Goal: Task Accomplishment & Management: Manage account settings

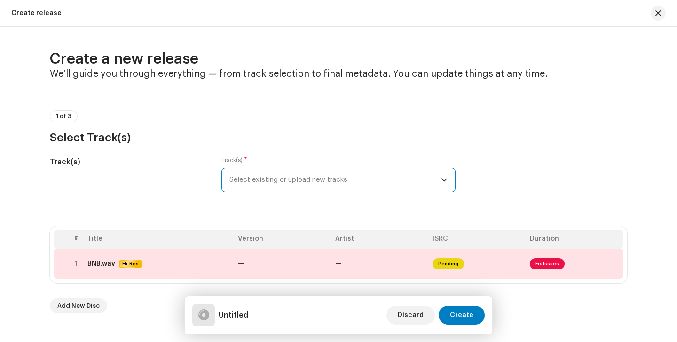
scroll to position [342, 0]
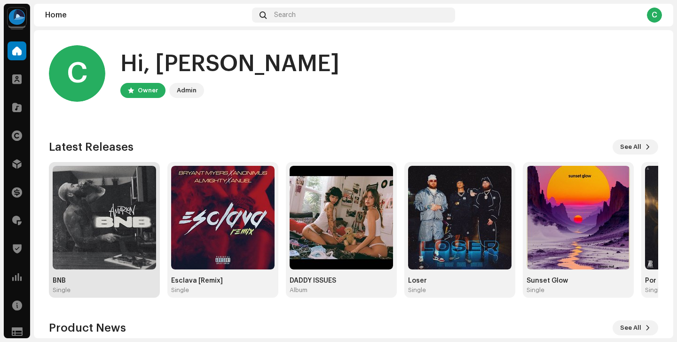
click at [135, 221] on img at bounding box center [105, 218] width 104 height 104
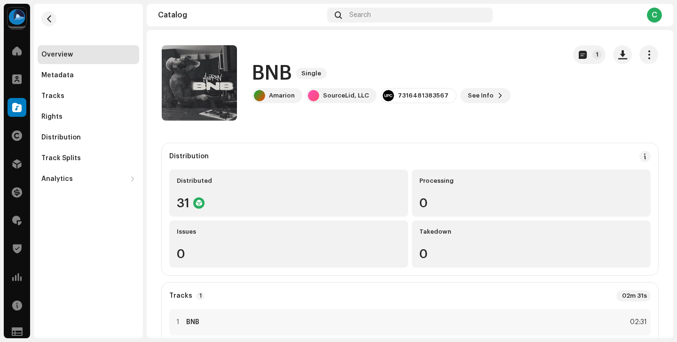
click at [93, 126] on div "Overview Metadata Tracks Rights Distribution Track Splits Analytics Consumption…" at bounding box center [89, 116] width 102 height 143
click at [89, 134] on div "Distribution" at bounding box center [88, 138] width 94 height 8
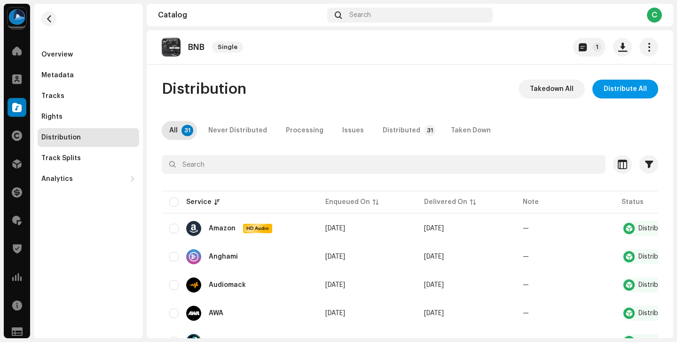
click at [622, 88] on span "Distribute All" at bounding box center [625, 89] width 43 height 19
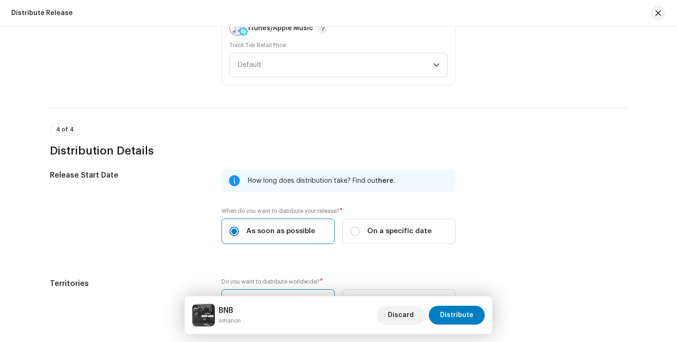
scroll to position [1578, 0]
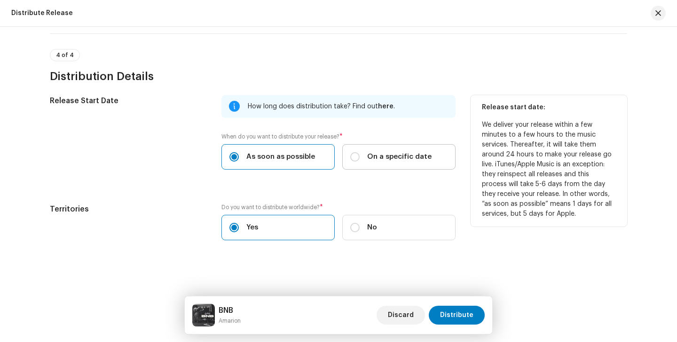
click at [366, 152] on div "On a specific date" at bounding box center [390, 156] width 81 height 10
click at [360, 152] on input "On a specific date" at bounding box center [354, 156] width 9 height 9
radio input "true"
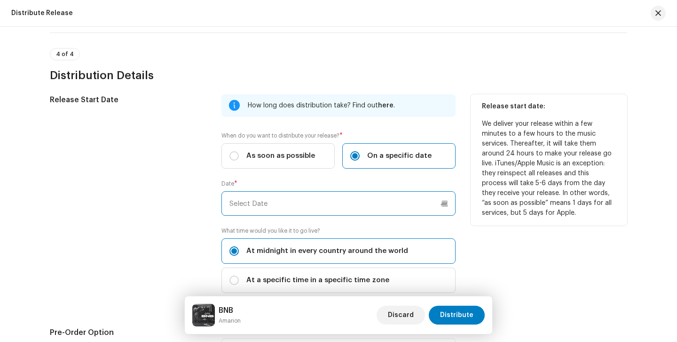
click at [336, 202] on input "text" at bounding box center [339, 203] width 234 height 24
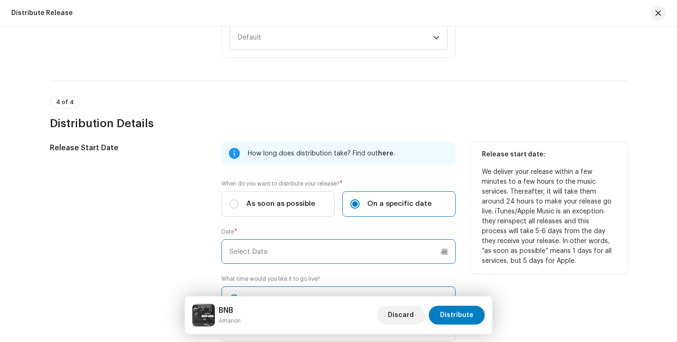
click at [338, 243] on input "text" at bounding box center [339, 251] width 234 height 24
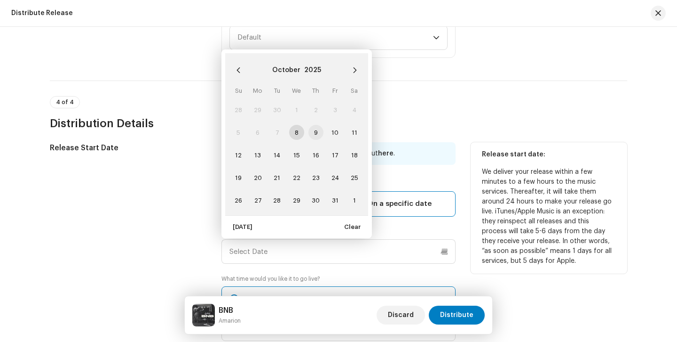
click at [319, 136] on span "9" at bounding box center [316, 132] width 15 height 15
type input "10/09/2025"
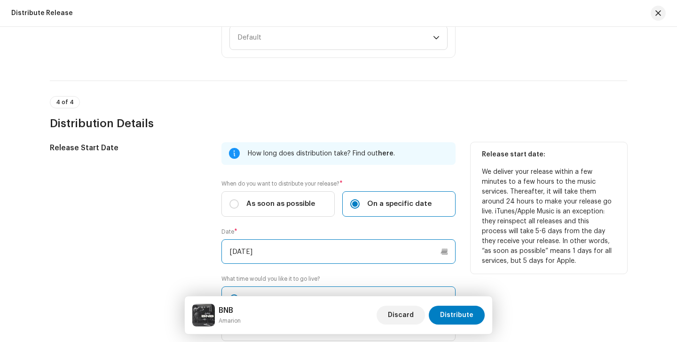
scroll to position [1628, 0]
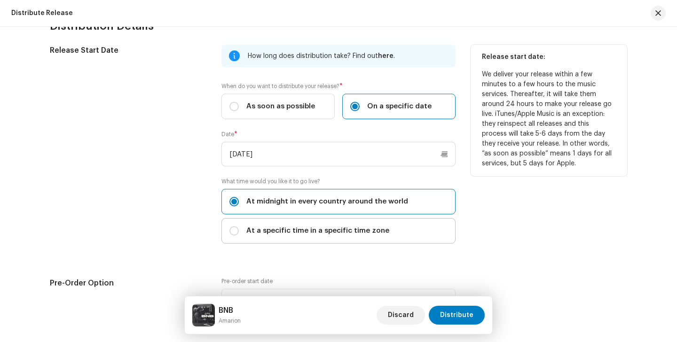
click at [317, 231] on span "At a specific time in a specific time zone" at bounding box center [318, 230] width 143 height 10
click at [239, 231] on input "At a specific time in a specific time zone" at bounding box center [234, 230] width 9 height 9
radio input "true"
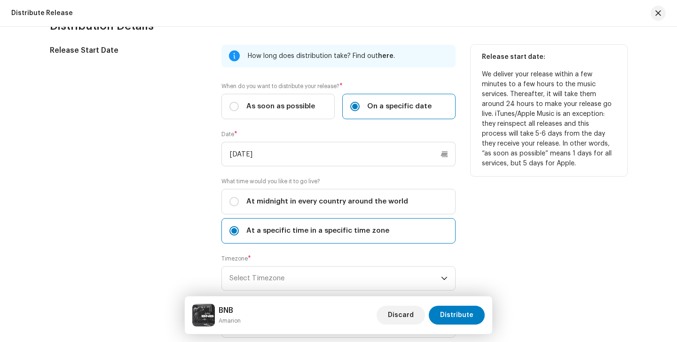
scroll to position [1714, 0]
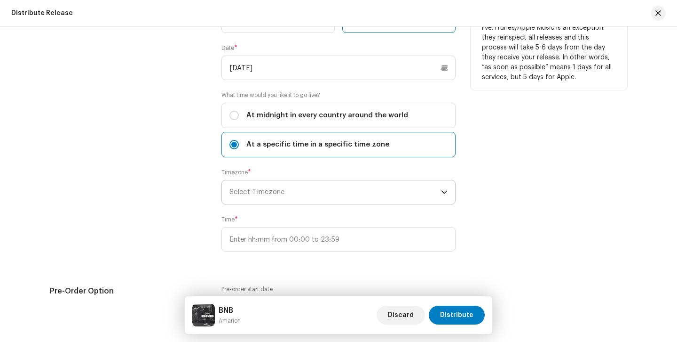
click at [322, 190] on span "Select Timezone" at bounding box center [336, 192] width 212 height 24
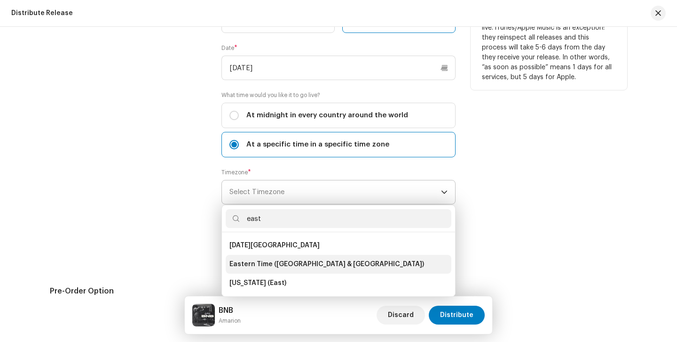
type input "east"
click at [286, 258] on li "Eastern Time (US & Canada)" at bounding box center [339, 264] width 226 height 19
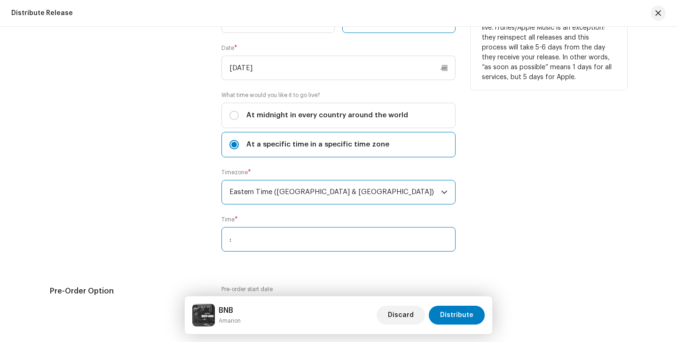
click at [286, 240] on input ":" at bounding box center [339, 239] width 234 height 24
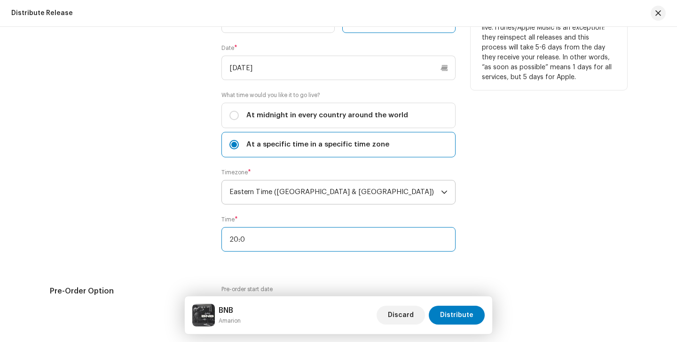
type input "20:00"
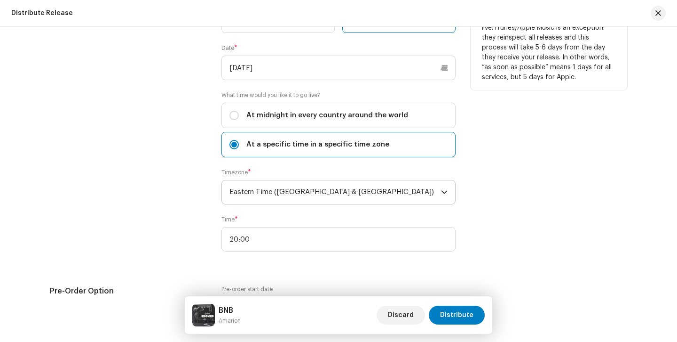
click at [183, 202] on div "Release Start Date" at bounding box center [128, 111] width 157 height 304
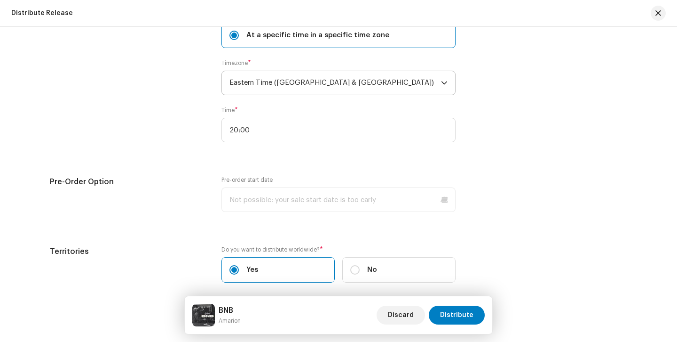
scroll to position [1867, 0]
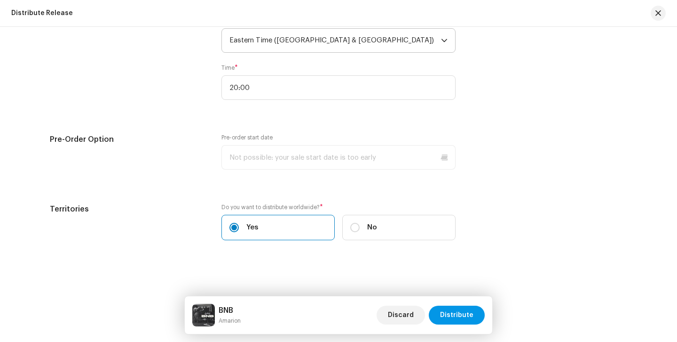
click at [460, 309] on span "Distribute" at bounding box center [456, 314] width 33 height 19
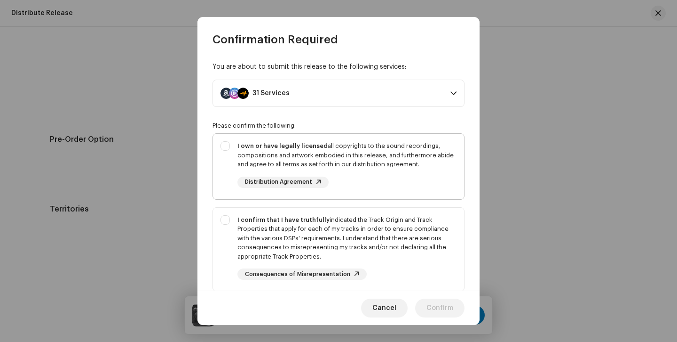
click at [312, 157] on div "I own or have legally licensed all copyrights to the sound recordings, composit…" at bounding box center [347, 155] width 219 height 28
checkbox input "true"
click at [304, 231] on div "I confirm that I have truthfully indicated the Track Origin and Track Propertie…" at bounding box center [347, 238] width 219 height 46
checkbox input "true"
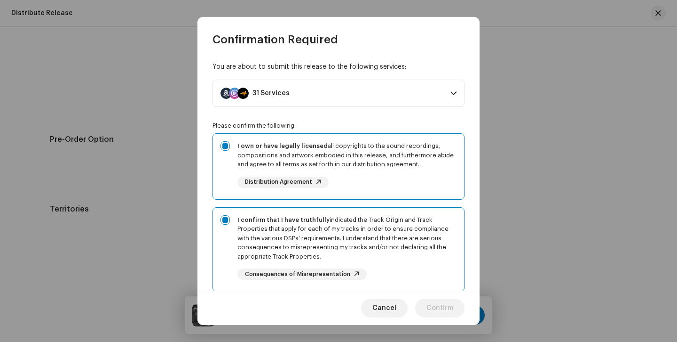
scroll to position [124, 0]
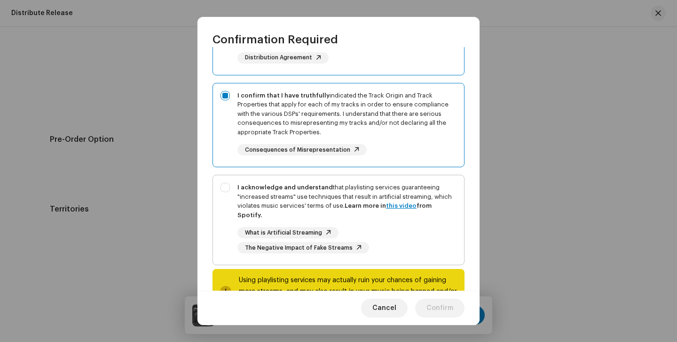
click at [303, 194] on div "I acknowledge and understand that playlisting services guaranteeing "increased …" at bounding box center [347, 201] width 219 height 37
checkbox input "true"
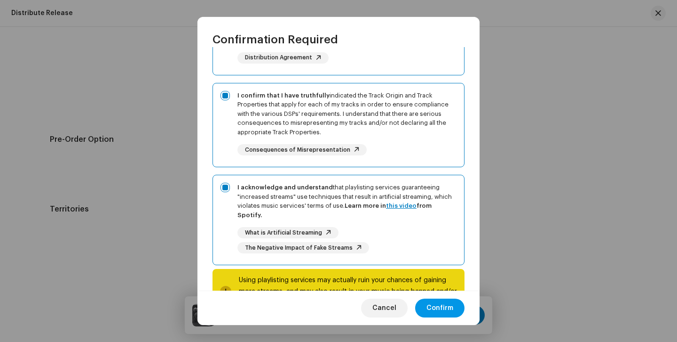
click at [442, 314] on span "Confirm" at bounding box center [440, 307] width 27 height 19
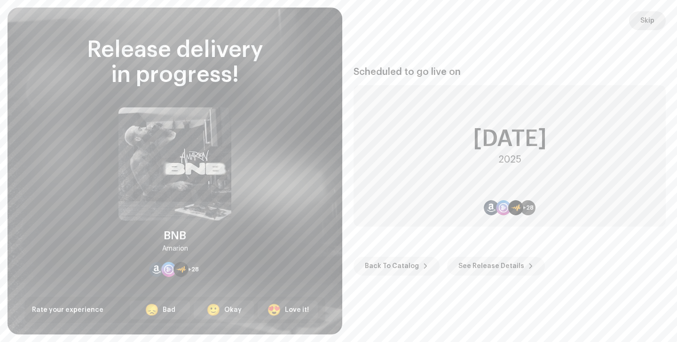
click at [642, 16] on span "Skip" at bounding box center [648, 20] width 14 height 19
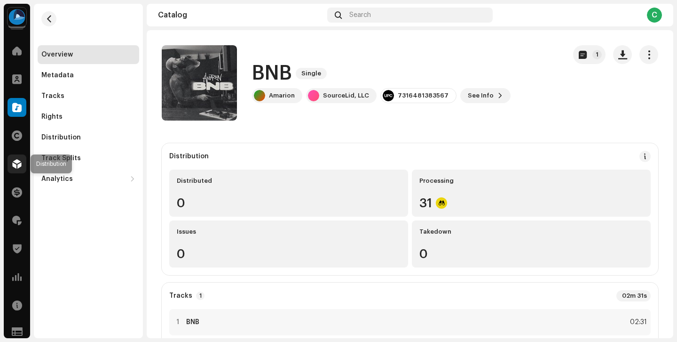
click at [19, 164] on span at bounding box center [16, 164] width 9 height 8
click at [18, 160] on span at bounding box center [16, 164] width 9 height 8
click at [15, 166] on span at bounding box center [16, 164] width 9 height 8
click at [18, 51] on span at bounding box center [16, 51] width 9 height 8
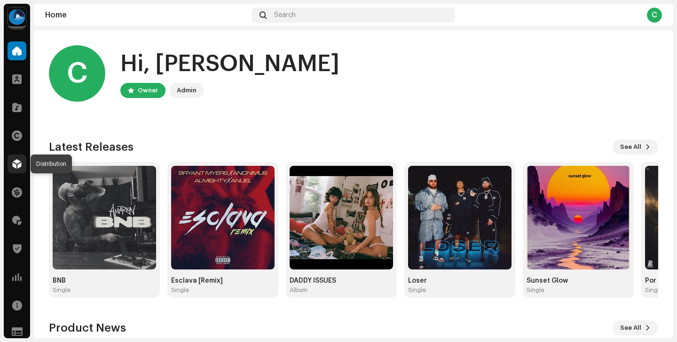
click at [18, 164] on span at bounding box center [16, 164] width 9 height 8
click at [13, 155] on div at bounding box center [17, 163] width 19 height 19
click at [18, 134] on span at bounding box center [17, 136] width 10 height 8
click at [20, 176] on div "Distribution" at bounding box center [17, 164] width 26 height 26
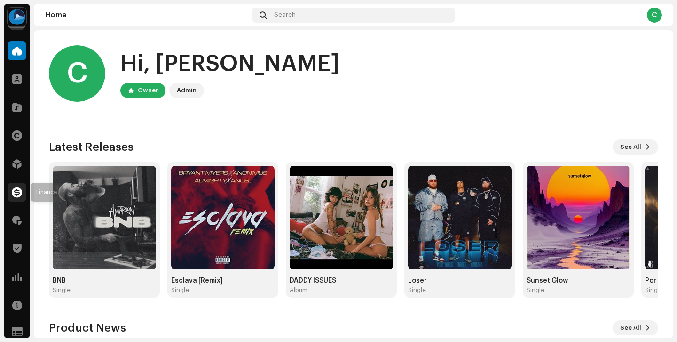
click at [20, 188] on span at bounding box center [17, 192] width 10 height 8
click at [16, 99] on div at bounding box center [17, 107] width 19 height 19
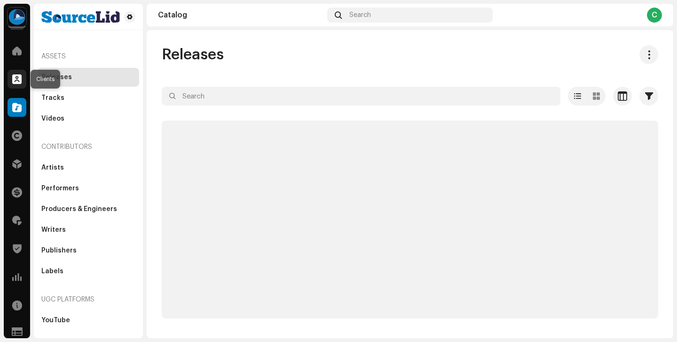
click at [19, 83] on span at bounding box center [16, 79] width 9 height 8
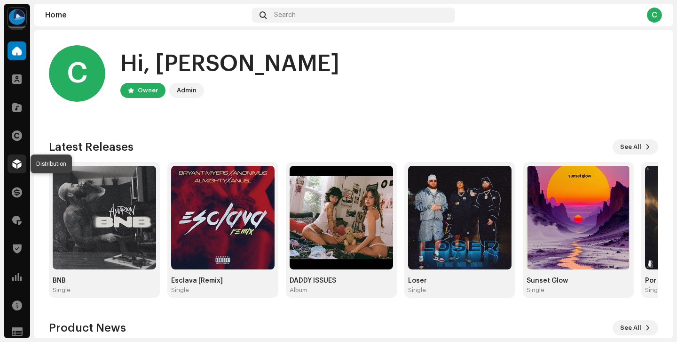
click at [16, 163] on span at bounding box center [16, 164] width 9 height 8
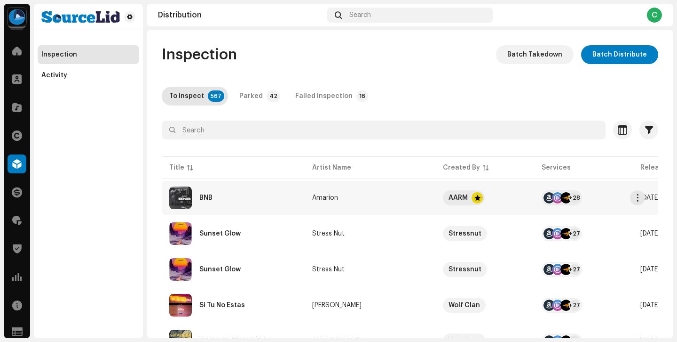
click at [366, 198] on re-a-table-link "Amarion" at bounding box center [370, 197] width 116 height 7
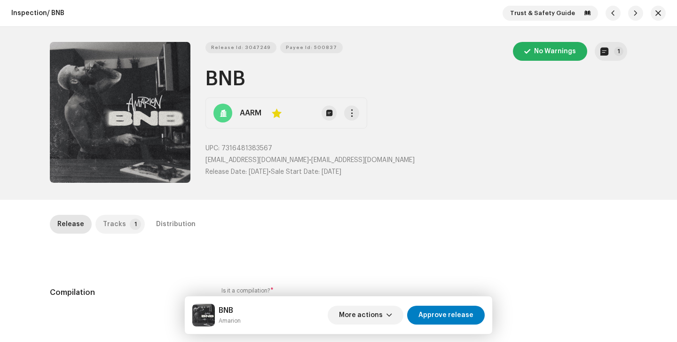
click at [121, 223] on p-tab "Tracks 1" at bounding box center [120, 224] width 49 height 19
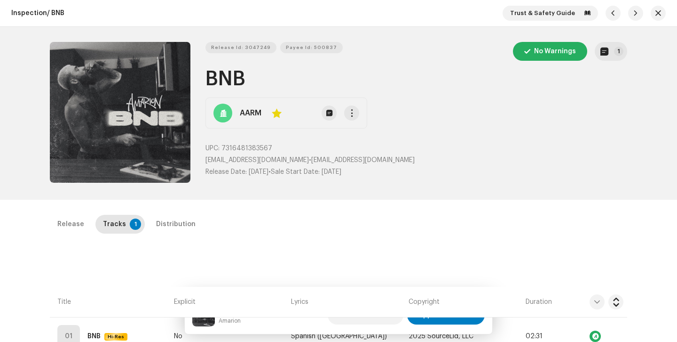
scroll to position [215, 0]
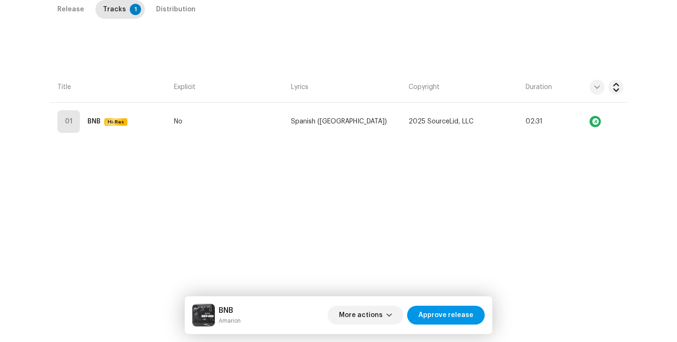
click at [440, 314] on span "Approve release" at bounding box center [446, 314] width 55 height 19
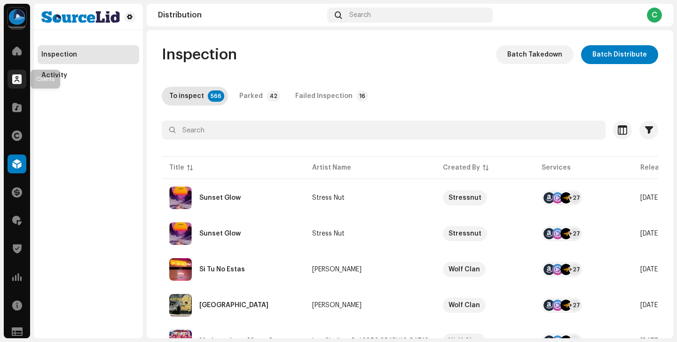
click at [20, 76] on span at bounding box center [16, 79] width 9 height 8
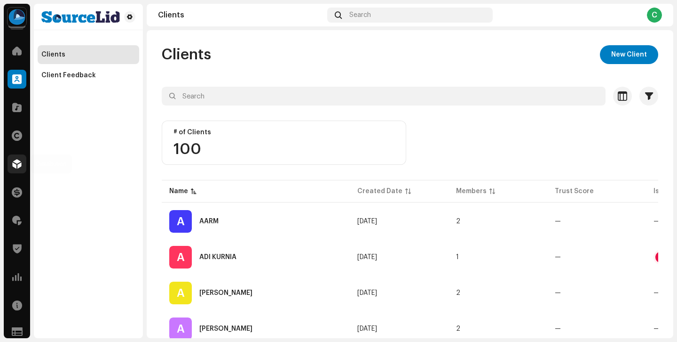
click at [24, 170] on div at bounding box center [17, 163] width 19 height 19
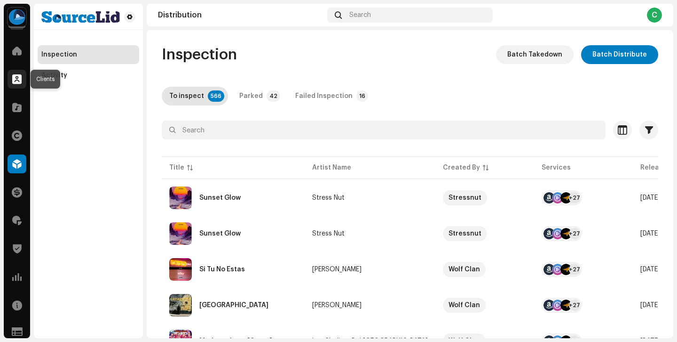
click at [14, 75] on span at bounding box center [16, 79] width 9 height 8
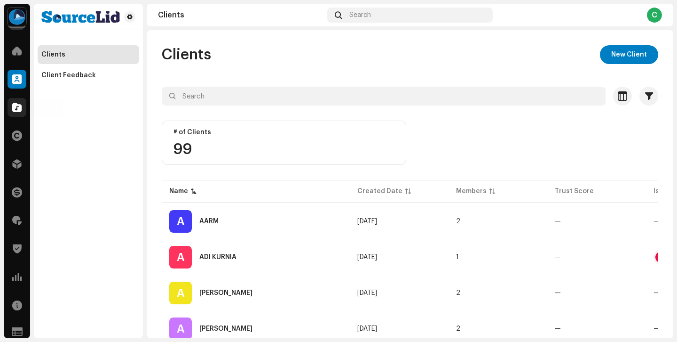
click at [20, 104] on span at bounding box center [16, 108] width 9 height 8
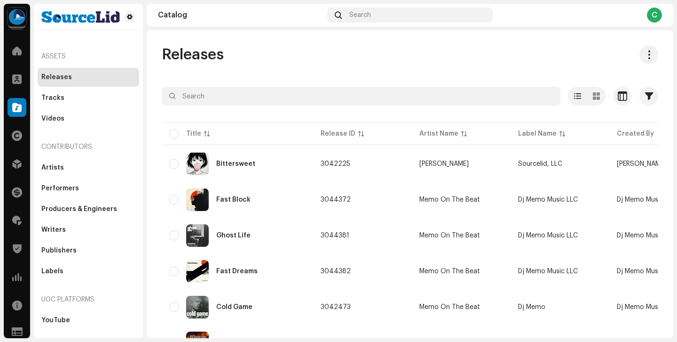
scroll to position [489, 0]
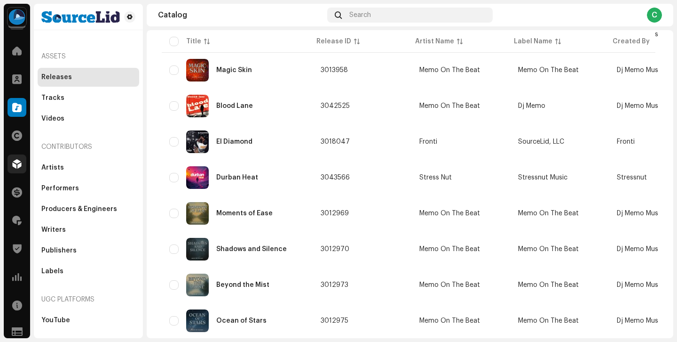
click at [18, 170] on div at bounding box center [17, 163] width 19 height 19
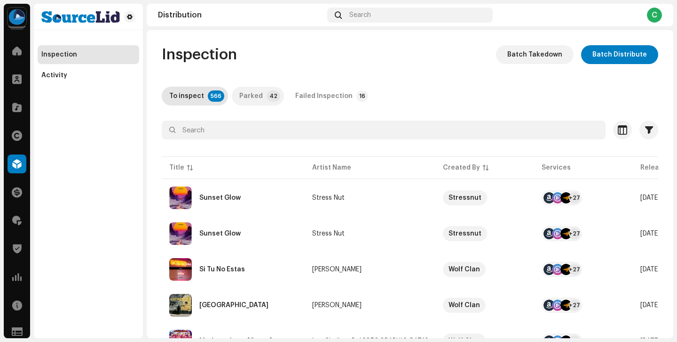
click at [252, 95] on div "Parked" at bounding box center [251, 96] width 24 height 19
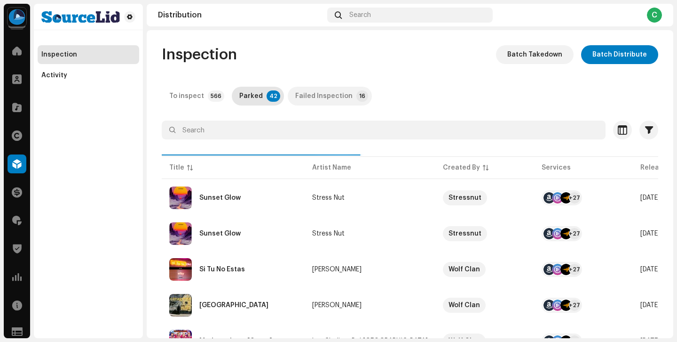
click at [334, 99] on div "Failed Inspection" at bounding box center [323, 96] width 57 height 19
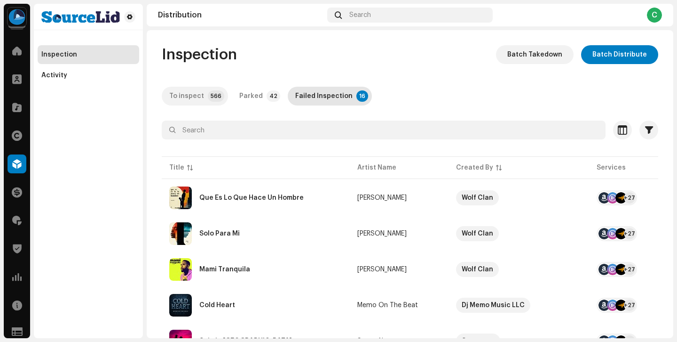
click at [208, 98] on p-badge "566" at bounding box center [216, 95] width 16 height 11
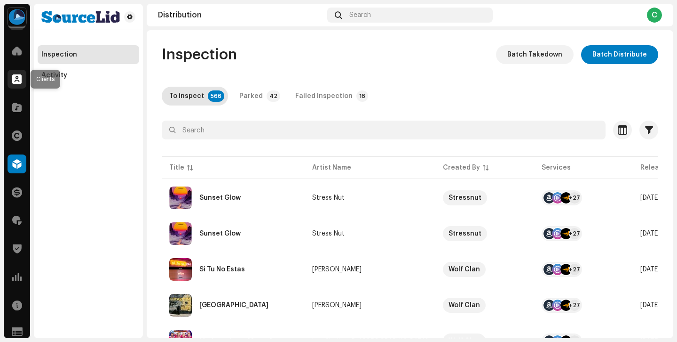
click at [17, 87] on div at bounding box center [17, 79] width 19 height 19
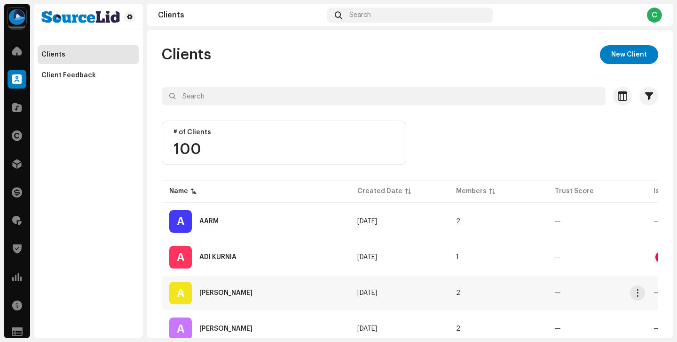
scroll to position [469, 0]
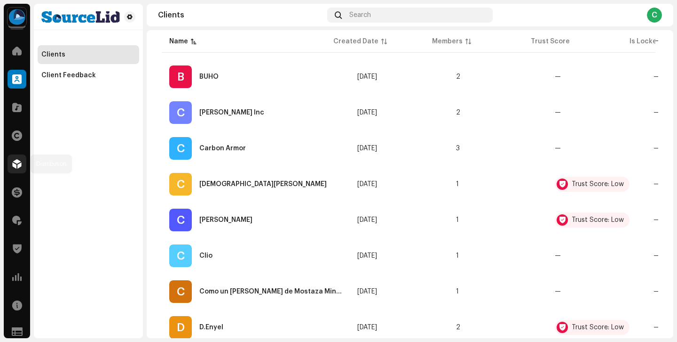
click at [16, 171] on div at bounding box center [17, 163] width 19 height 19
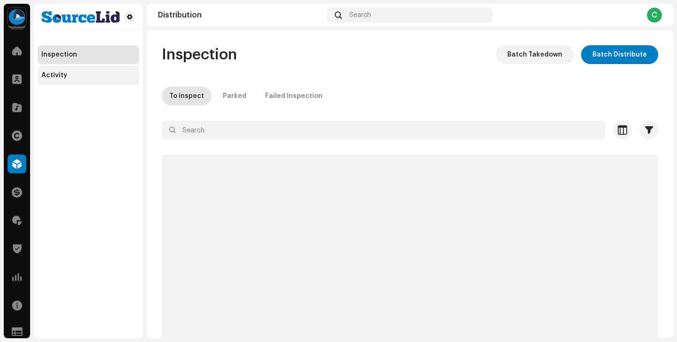
click at [99, 76] on div "Activity" at bounding box center [88, 76] width 94 height 8
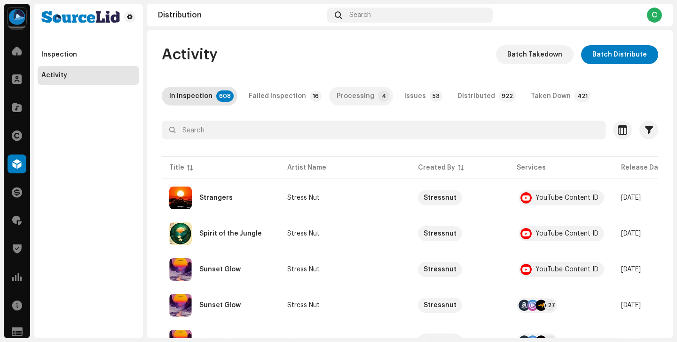
click at [355, 96] on div "Processing" at bounding box center [356, 96] width 38 height 19
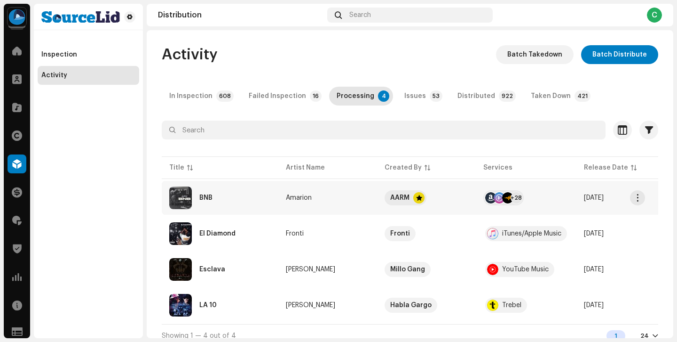
click at [549, 189] on td "+28" at bounding box center [526, 198] width 101 height 34
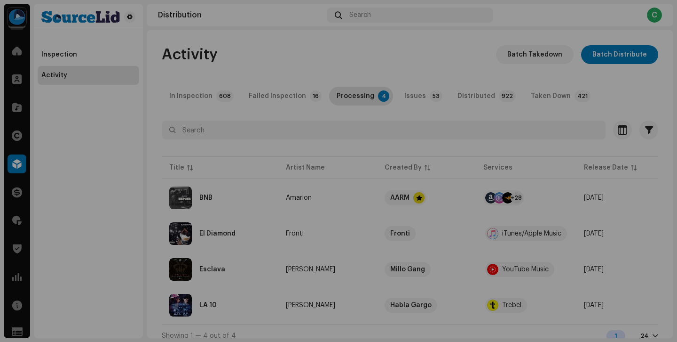
click at [551, 33] on div "BNB Amarion Service Last Enqueued Last Delivered Status Amazon HD Audio Oct 8, …" at bounding box center [338, 171] width 677 height 342
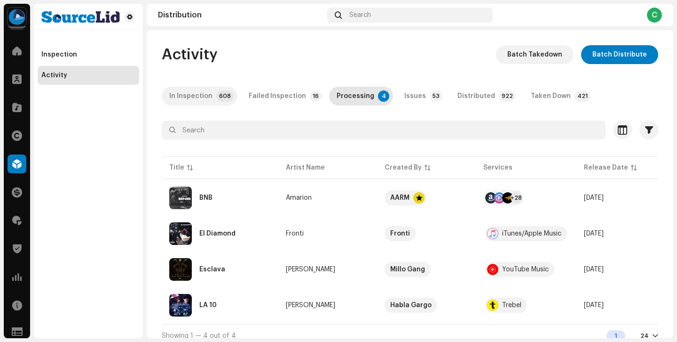
click at [198, 100] on div "In Inspection" at bounding box center [190, 96] width 43 height 19
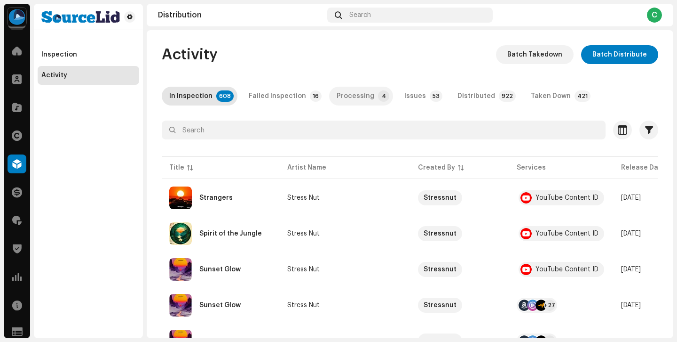
click at [339, 98] on div "Processing" at bounding box center [356, 96] width 38 height 19
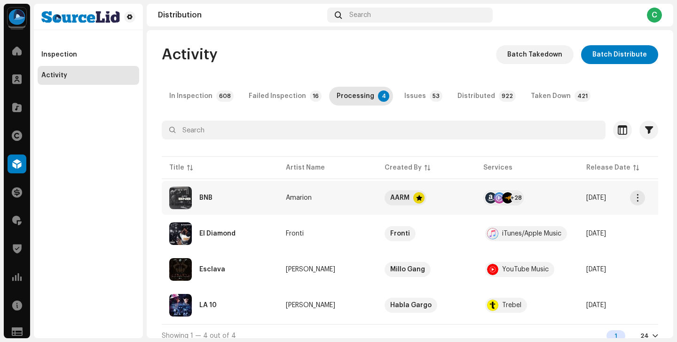
click at [361, 206] on td "Amarion" at bounding box center [328, 198] width 99 height 34
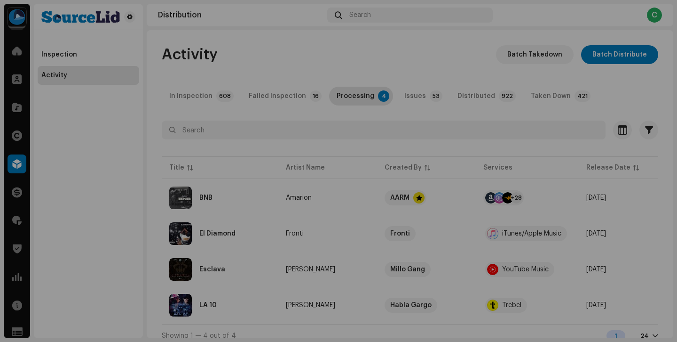
click at [54, 169] on div "BNB Amarion Service Last Enqueued Last Delivered Status Amazon HD Audio Oct 8, …" at bounding box center [338, 171] width 677 height 342
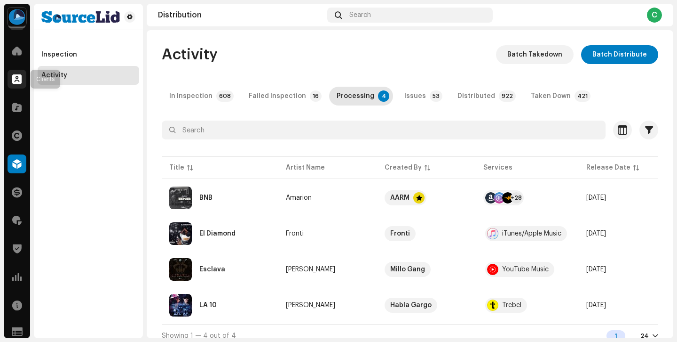
click at [18, 75] on span at bounding box center [16, 79] width 9 height 8
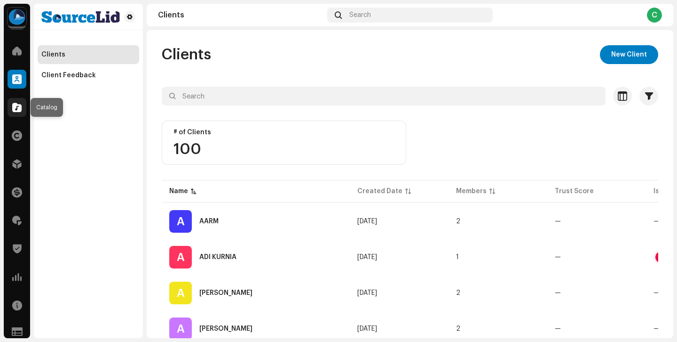
click at [17, 105] on span at bounding box center [16, 108] width 9 height 8
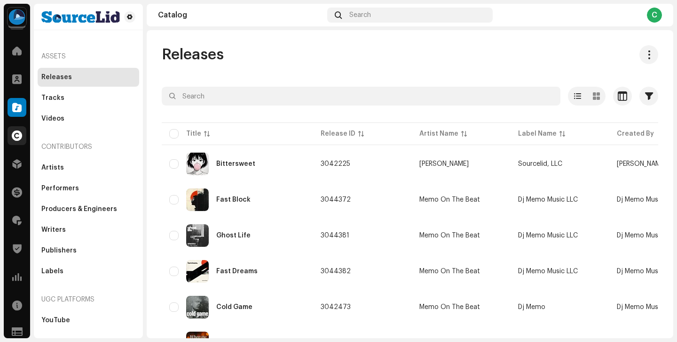
click at [16, 128] on div at bounding box center [17, 135] width 19 height 19
click at [21, 161] on span at bounding box center [16, 164] width 9 height 8
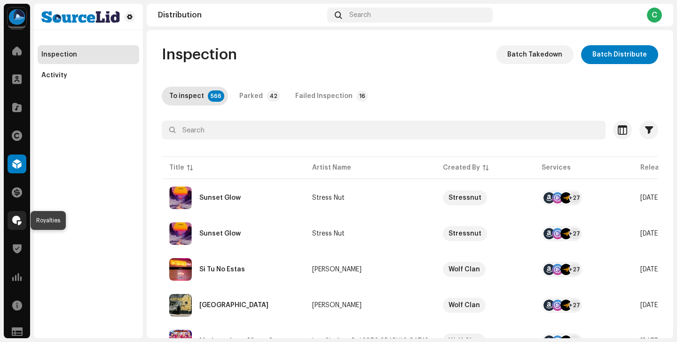
click at [20, 218] on span at bounding box center [16, 220] width 9 height 8
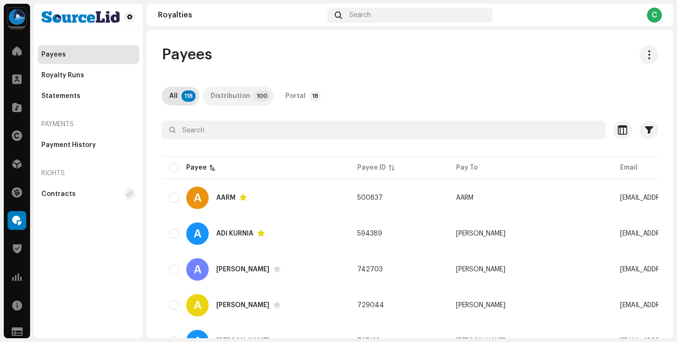
click at [228, 97] on div "Distribution" at bounding box center [231, 96] width 40 height 19
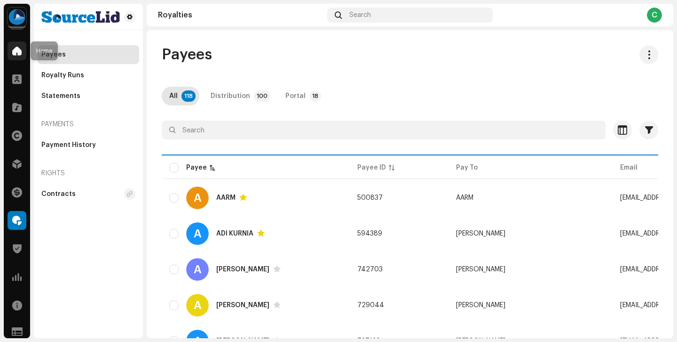
click at [19, 44] on div at bounding box center [17, 50] width 19 height 19
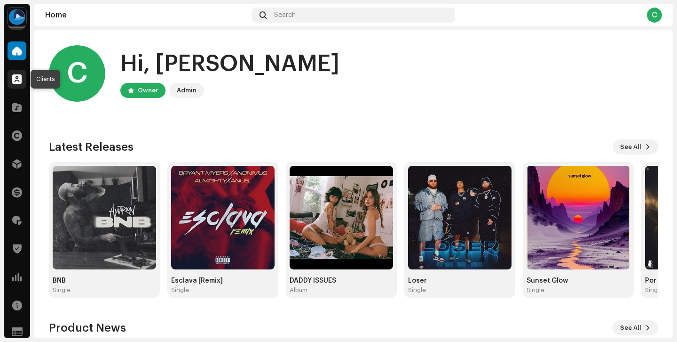
click at [16, 74] on div at bounding box center [17, 79] width 19 height 19
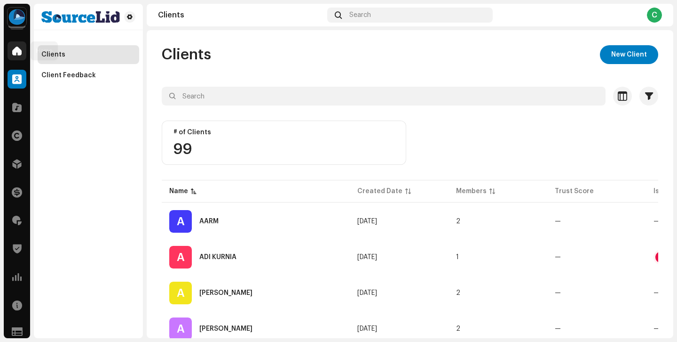
click at [16, 58] on div at bounding box center [17, 50] width 19 height 19
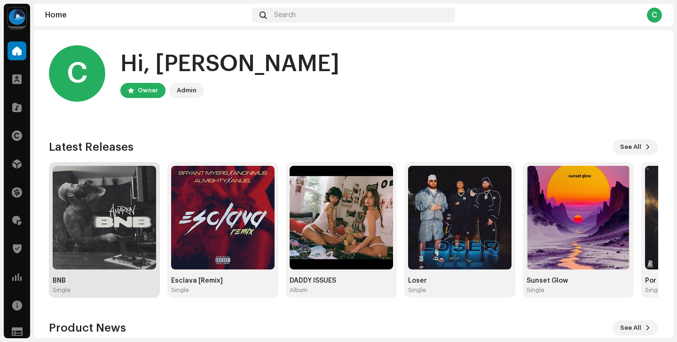
click at [135, 236] on img at bounding box center [105, 218] width 104 height 104
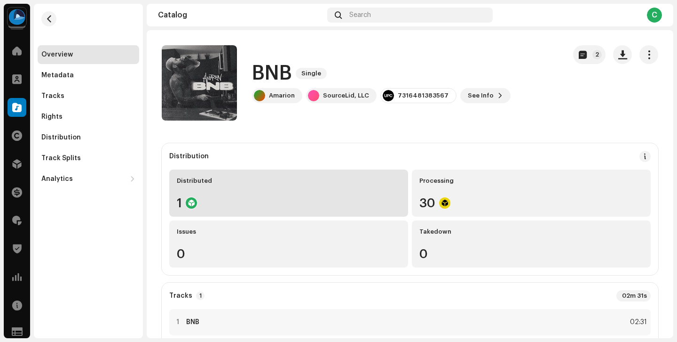
click at [306, 189] on div "Distributed 1" at bounding box center [288, 192] width 239 height 47
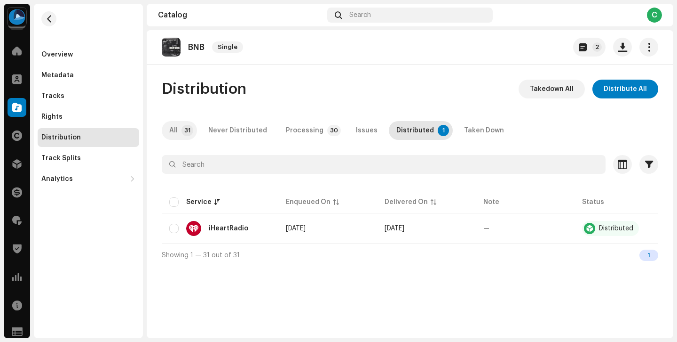
click at [171, 127] on div "All" at bounding box center [173, 130] width 8 height 19
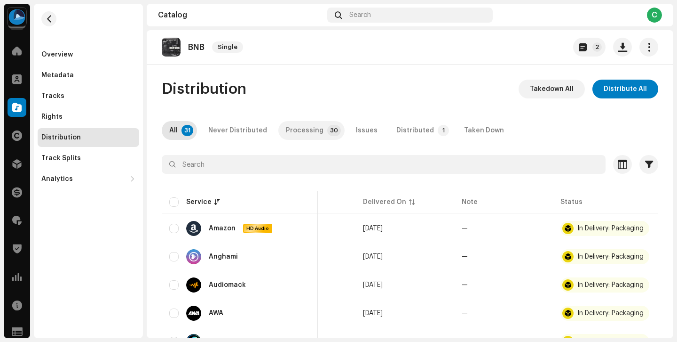
click at [327, 130] on p-badge "30" at bounding box center [334, 130] width 14 height 11
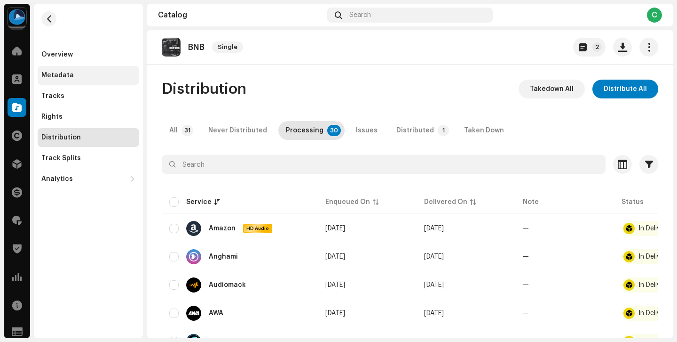
click at [84, 81] on div "Metadata" at bounding box center [89, 75] width 102 height 19
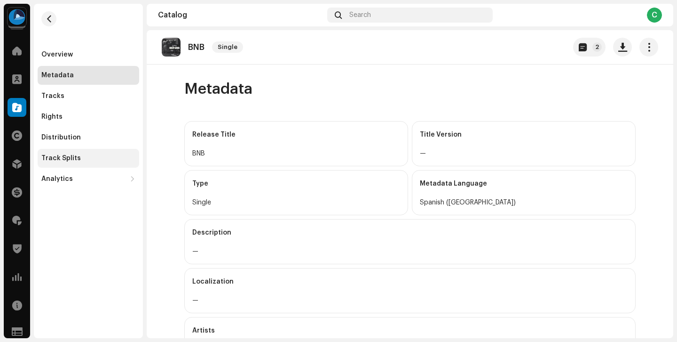
click at [110, 159] on div "Track Splits" at bounding box center [88, 158] width 94 height 8
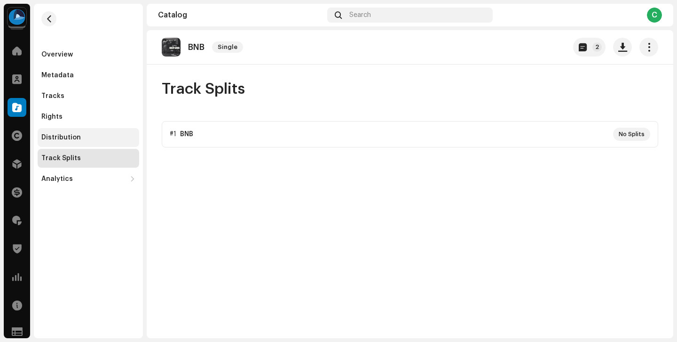
click at [109, 145] on div "Distribution" at bounding box center [89, 137] width 102 height 19
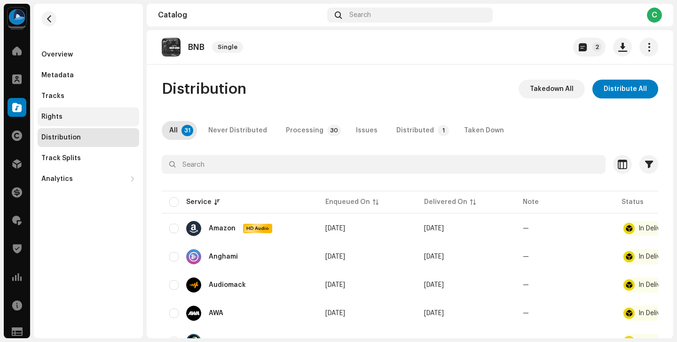
click at [93, 120] on div "Rights" at bounding box center [88, 117] width 94 height 8
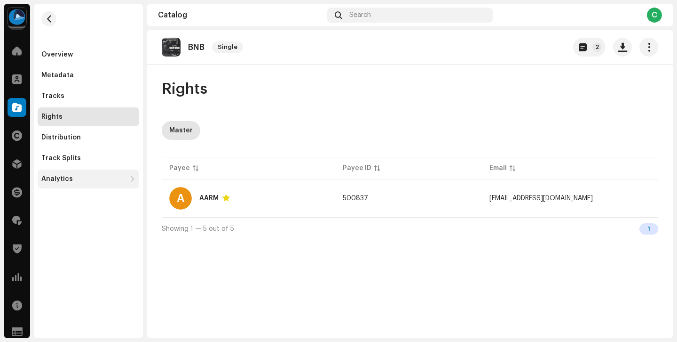
click at [91, 171] on div "Analytics" at bounding box center [89, 178] width 102 height 19
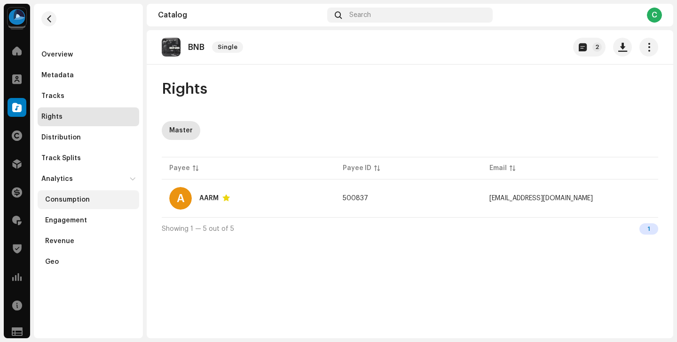
click at [94, 197] on div "Consumption" at bounding box center [90, 200] width 90 height 8
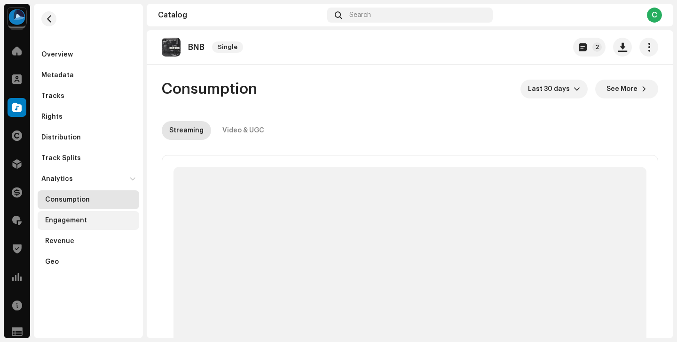
click at [94, 225] on div "Engagement" at bounding box center [89, 220] width 102 height 19
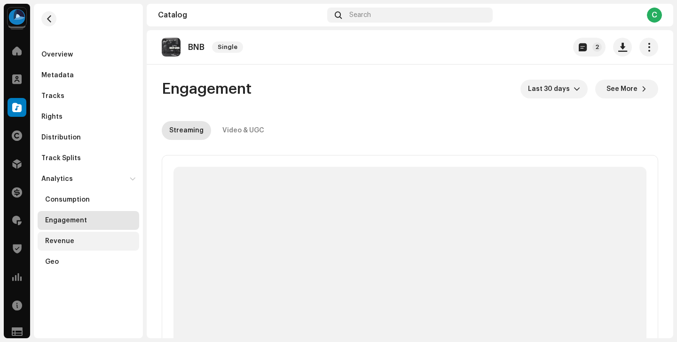
click at [93, 240] on div "Revenue" at bounding box center [90, 241] width 90 height 8
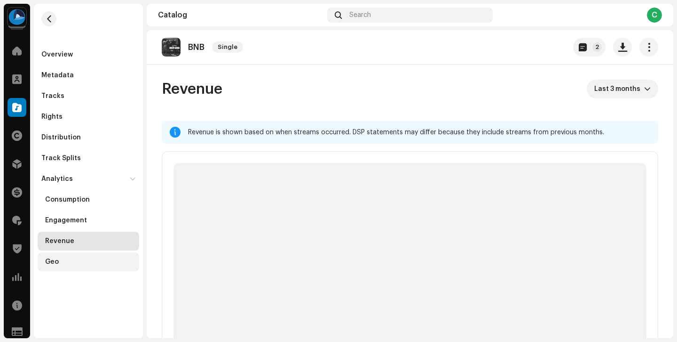
click at [90, 264] on div "Geo" at bounding box center [90, 262] width 90 height 8
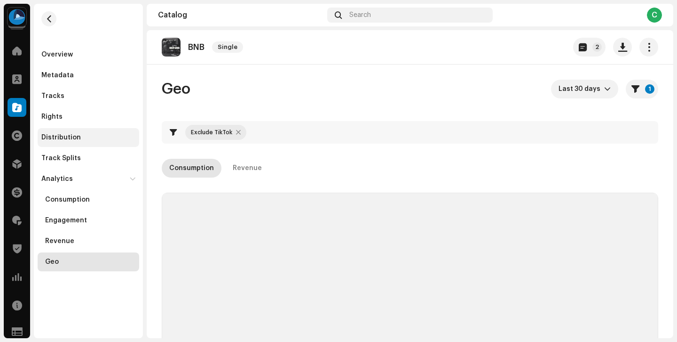
checkbox input "true"
click at [88, 186] on div "Analytics" at bounding box center [89, 178] width 102 height 19
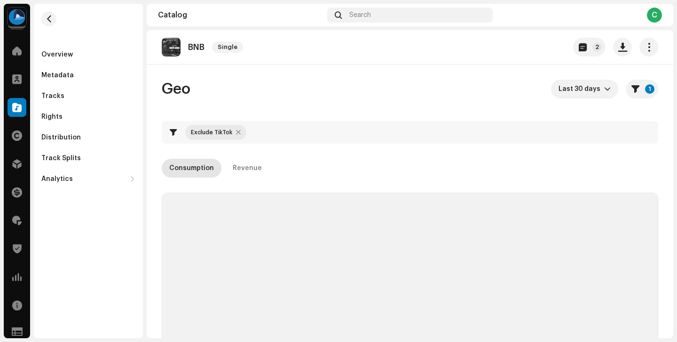
click at [86, 64] on div "Overview Metadata Tracks Rights Distribution Track Splits Analytics Consumption…" at bounding box center [89, 116] width 102 height 143
click at [82, 81] on div "Metadata" at bounding box center [89, 75] width 102 height 19
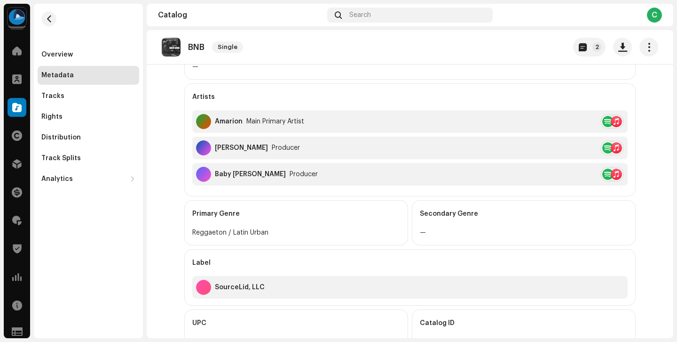
scroll to position [321, 0]
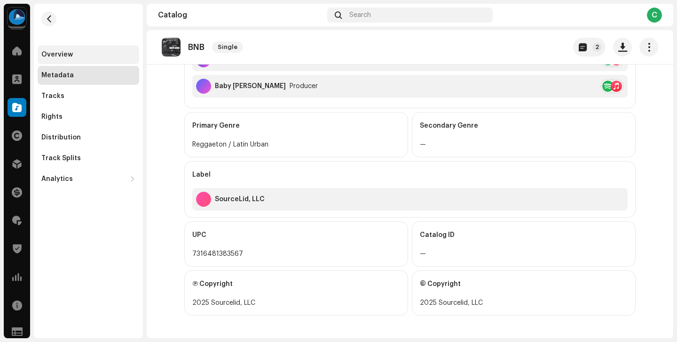
click at [86, 49] on div "Overview" at bounding box center [89, 54] width 102 height 19
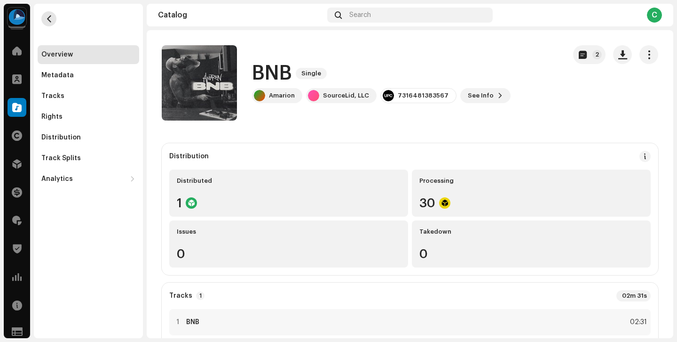
click at [50, 13] on button "button" at bounding box center [48, 18] width 15 height 15
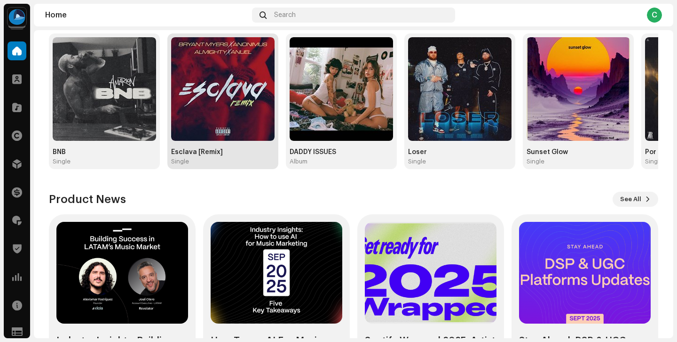
scroll to position [196, 0]
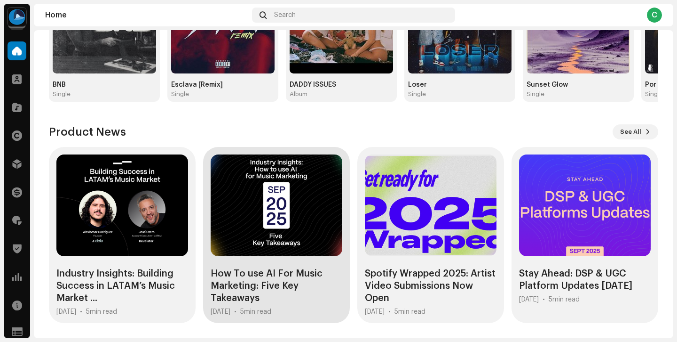
click at [270, 187] on div at bounding box center [277, 205] width 132 height 102
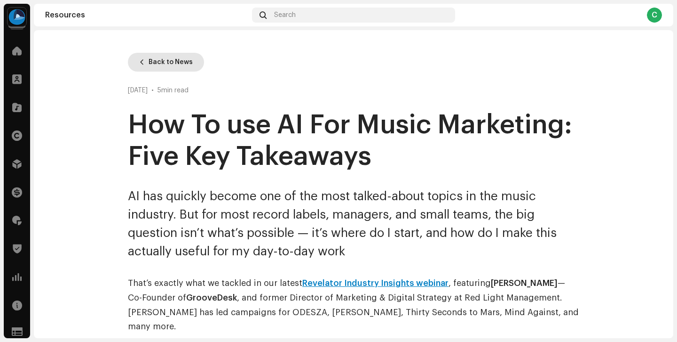
click at [167, 67] on span "Back to News" at bounding box center [171, 62] width 44 height 19
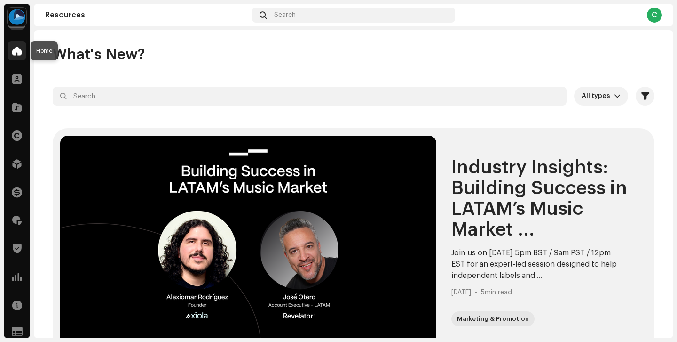
click at [13, 54] on span at bounding box center [16, 51] width 9 height 8
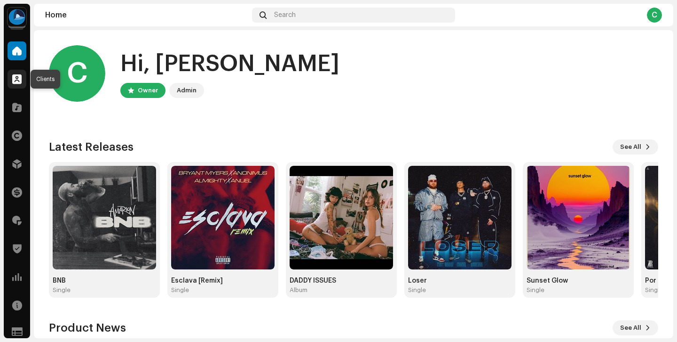
click at [21, 76] on span at bounding box center [16, 79] width 9 height 8
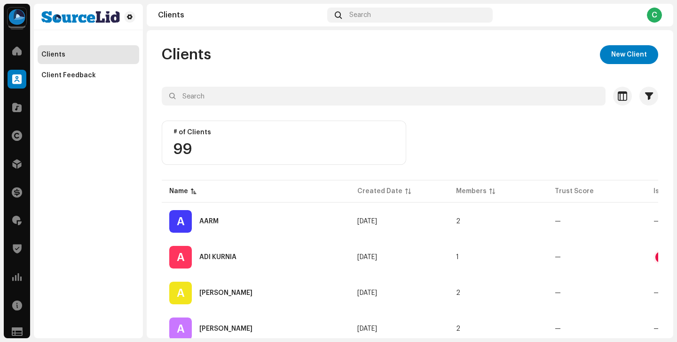
click at [21, 76] on span at bounding box center [16, 79] width 9 height 8
click at [17, 49] on span at bounding box center [16, 51] width 9 height 8
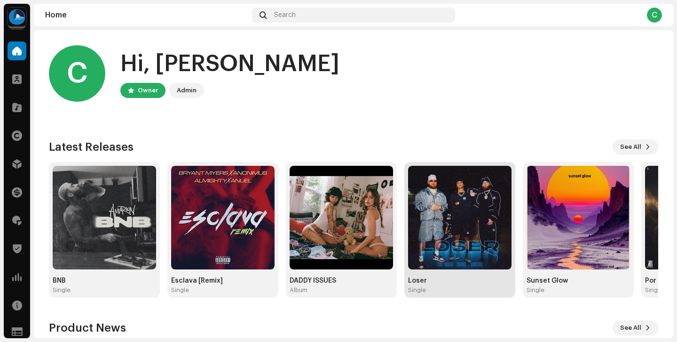
click at [426, 272] on div "Loser Single" at bounding box center [460, 230] width 104 height 128
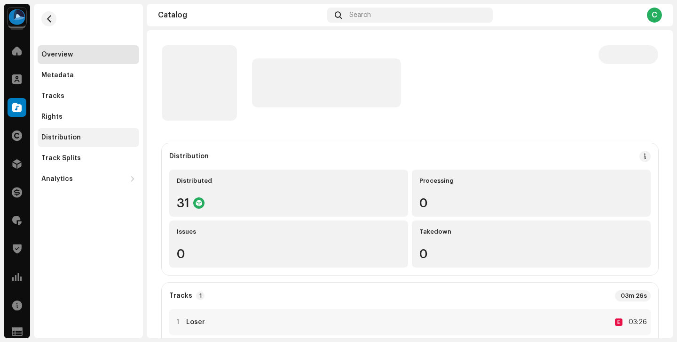
click at [83, 139] on div "Distribution" at bounding box center [88, 138] width 94 height 8
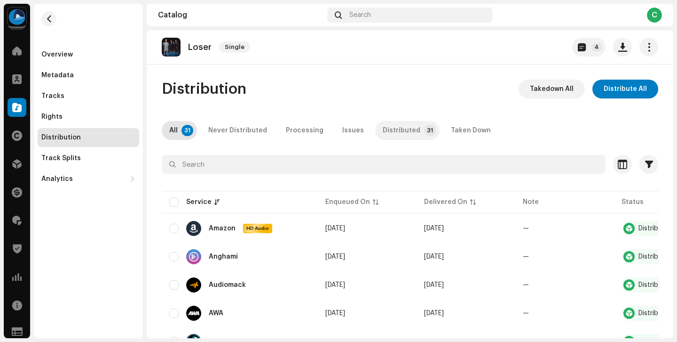
click at [401, 135] on div "Distributed" at bounding box center [402, 130] width 38 height 19
click at [167, 132] on p-tab "All 31" at bounding box center [179, 130] width 35 height 19
click at [16, 111] on span at bounding box center [16, 108] width 9 height 8
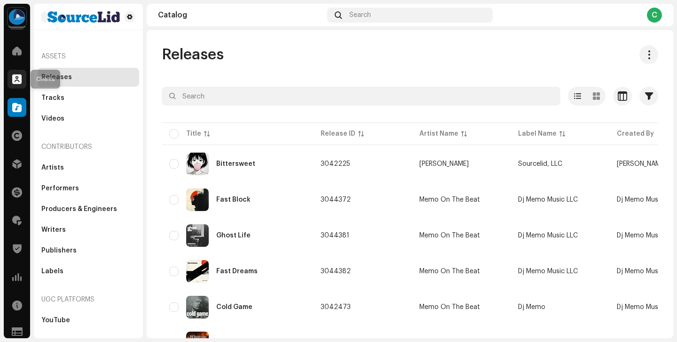
click at [17, 80] on span at bounding box center [16, 79] width 9 height 8
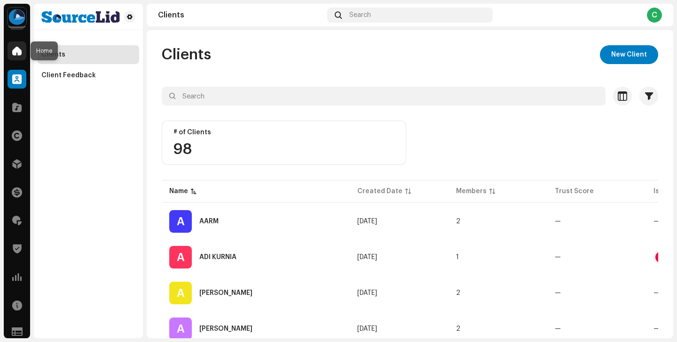
click at [18, 51] on span at bounding box center [16, 51] width 9 height 8
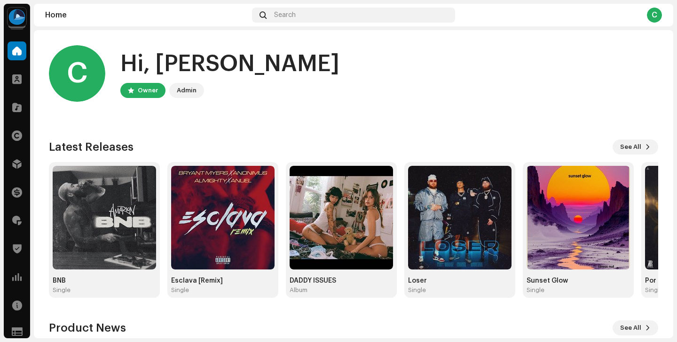
click at [161, 216] on div "BNB Single Esclava [Remix] Single DADDY ISSUES Album Loser Single Sunset Glow S…" at bounding box center [350, 229] width 610 height 135
click at [17, 76] on span at bounding box center [16, 79] width 9 height 8
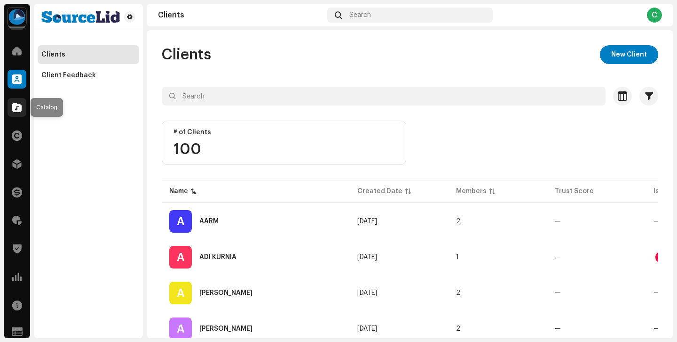
click at [18, 107] on span at bounding box center [16, 108] width 9 height 8
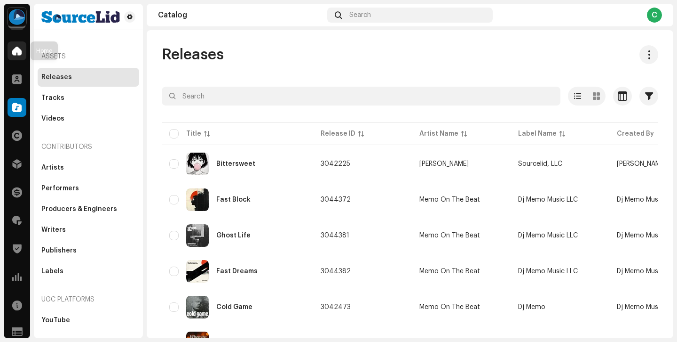
click at [17, 49] on span at bounding box center [16, 51] width 9 height 8
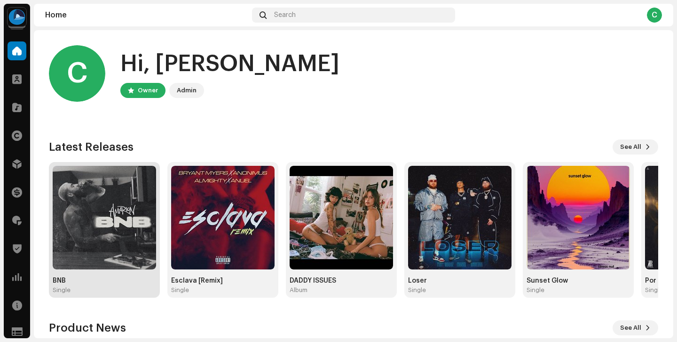
click at [152, 251] on img at bounding box center [105, 218] width 104 height 104
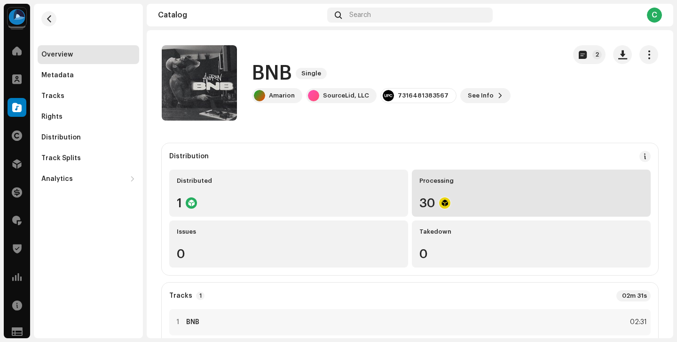
click at [500, 211] on div "Processing 30" at bounding box center [531, 192] width 239 height 47
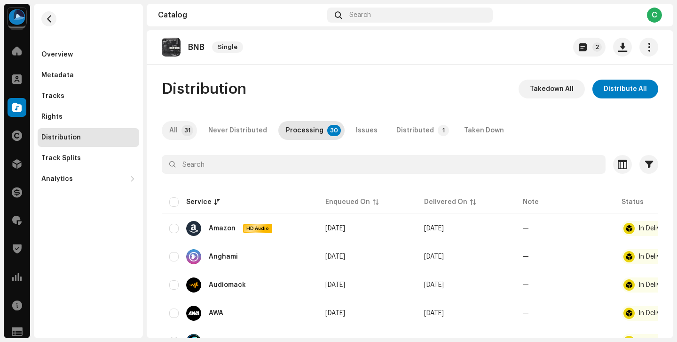
click at [187, 136] on p-tab "All 31" at bounding box center [179, 130] width 35 height 19
click at [49, 24] on button "button" at bounding box center [48, 18] width 15 height 15
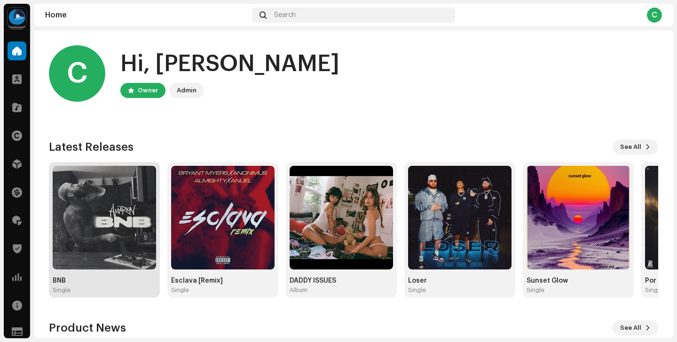
click at [97, 237] on img at bounding box center [105, 218] width 104 height 104
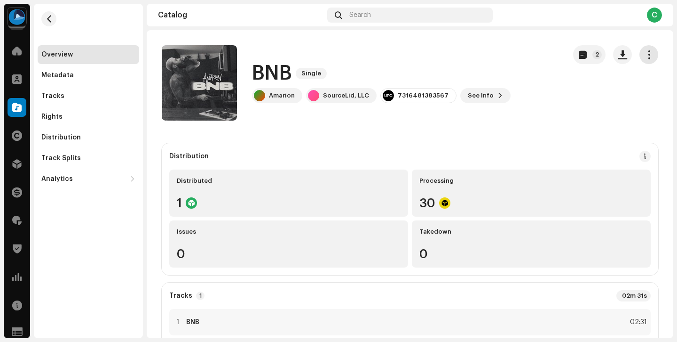
click at [647, 54] on span "button" at bounding box center [649, 55] width 9 height 8
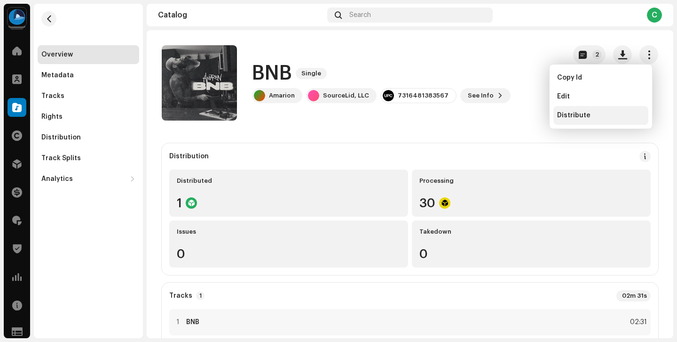
click at [582, 115] on span "Distribute" at bounding box center [573, 115] width 33 height 8
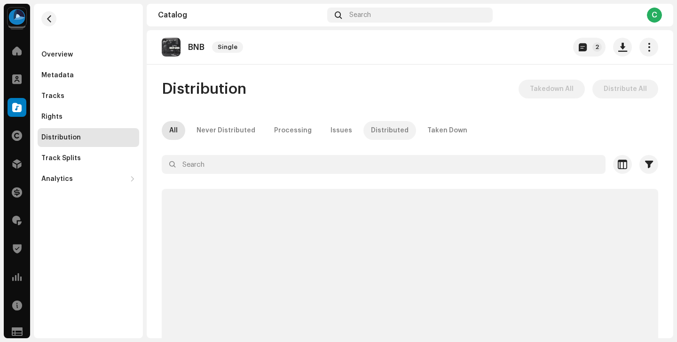
click at [378, 138] on div "Distributed" at bounding box center [390, 130] width 38 height 19
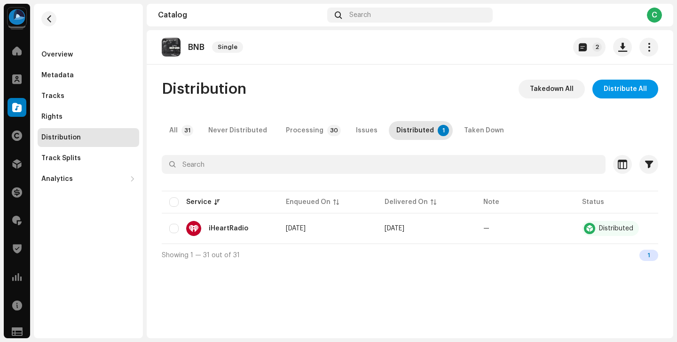
click at [618, 92] on span "Distribute All" at bounding box center [625, 89] width 43 height 19
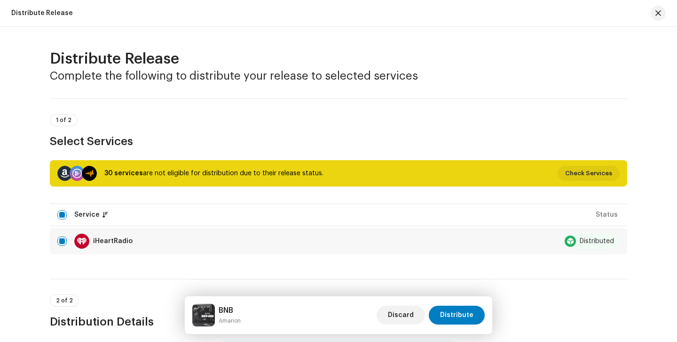
scroll to position [246, 0]
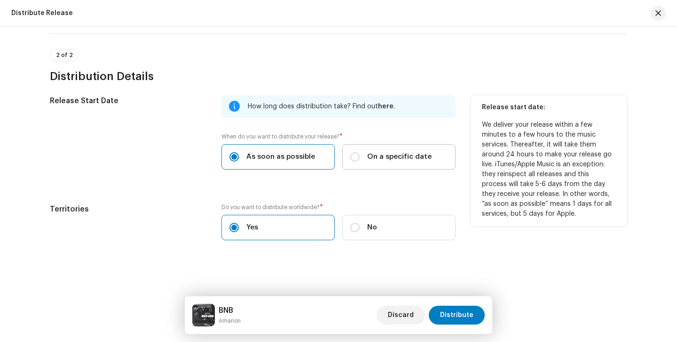
click at [372, 160] on span "On a specific date" at bounding box center [399, 156] width 64 height 10
click at [360, 160] on input "On a specific date" at bounding box center [354, 156] width 9 height 9
radio input "true"
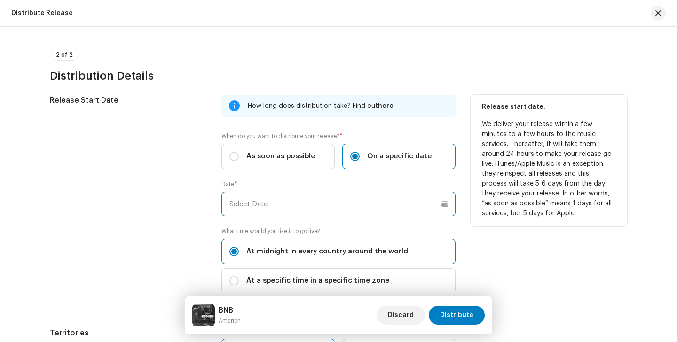
click at [359, 209] on input "text" at bounding box center [339, 203] width 234 height 24
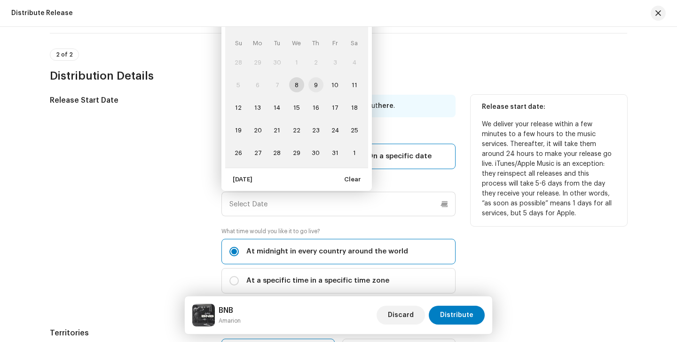
click at [320, 88] on span "9" at bounding box center [316, 84] width 15 height 15
type input "10/09/2025"
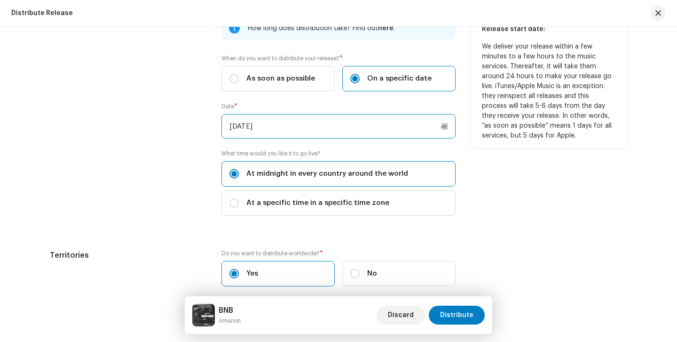
scroll to position [334, 0]
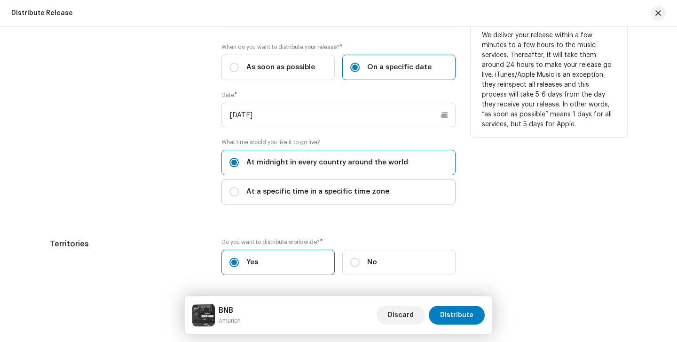
click at [334, 195] on span "At a specific time in a specific time zone" at bounding box center [318, 191] width 143 height 10
click at [239, 195] on input "At a specific time in a specific time zone" at bounding box center [234, 191] width 9 height 9
radio input "true"
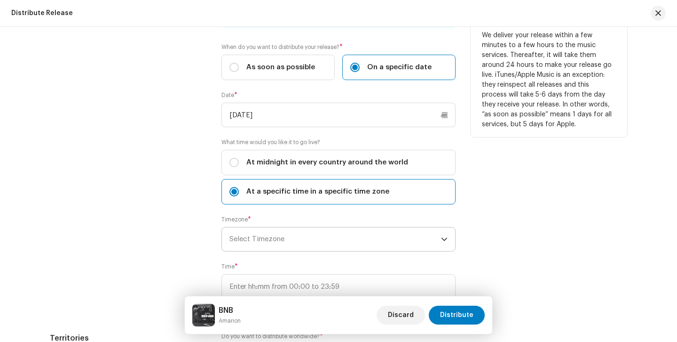
click at [326, 235] on span "Select Timezone" at bounding box center [336, 239] width 212 height 24
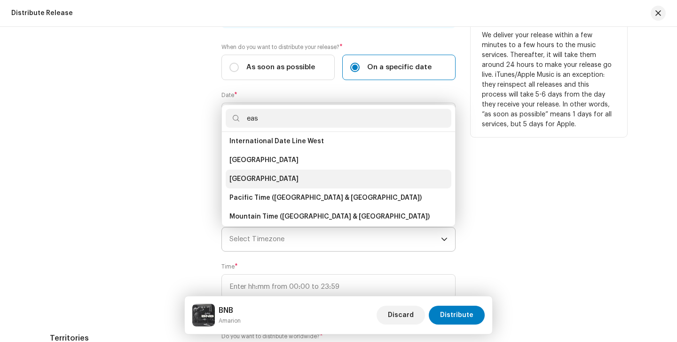
scroll to position [0, 0]
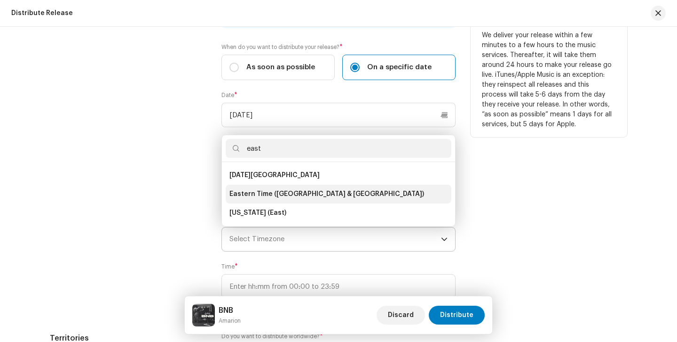
type input "east"
click at [280, 189] on li "Eastern Time (US & Canada)" at bounding box center [339, 193] width 226 height 19
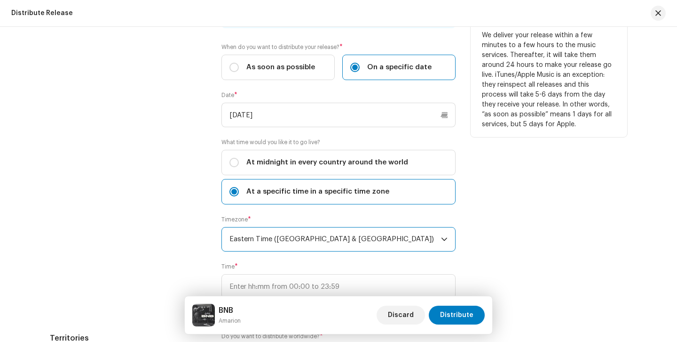
scroll to position [386, 0]
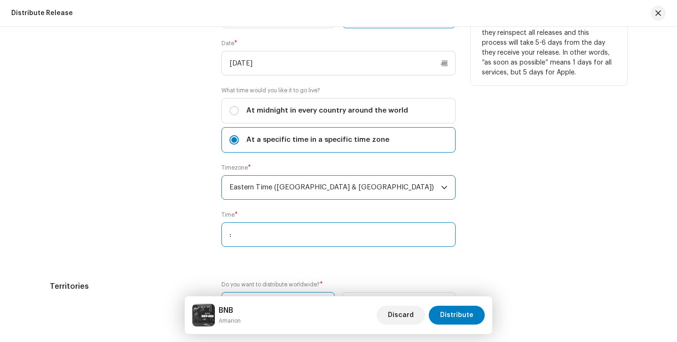
click at [300, 231] on input ":" at bounding box center [339, 234] width 234 height 24
type input "20:00"
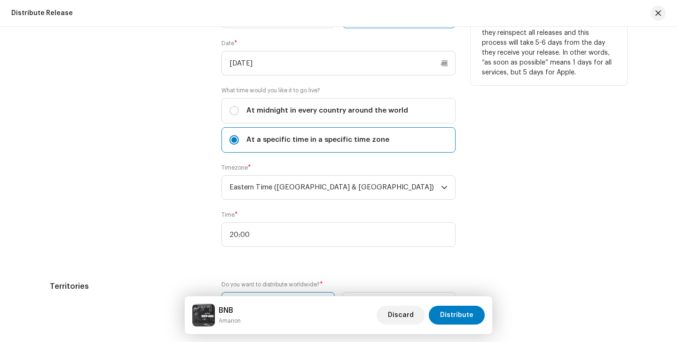
click at [200, 212] on div "Release Start Date" at bounding box center [128, 106] width 157 height 304
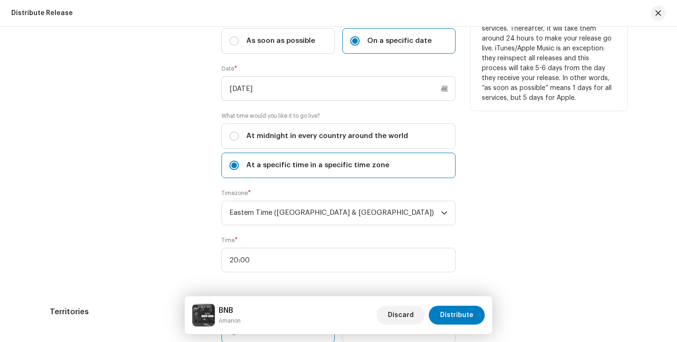
scroll to position [0, 0]
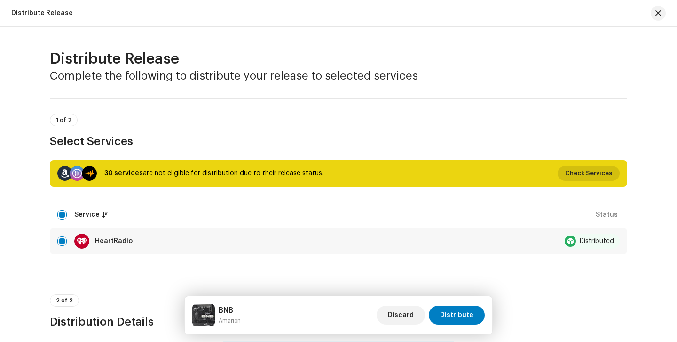
click at [595, 177] on span "Check Services" at bounding box center [588, 173] width 47 height 19
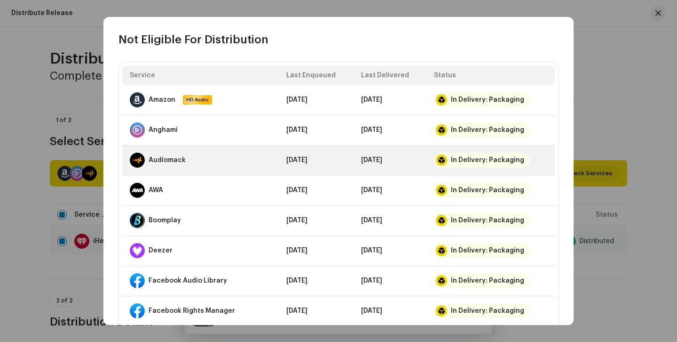
click at [374, 174] on td "[DATE]" at bounding box center [390, 160] width 73 height 30
click at [494, 158] on div "In Delivery: Packaging" at bounding box center [487, 160] width 73 height 8
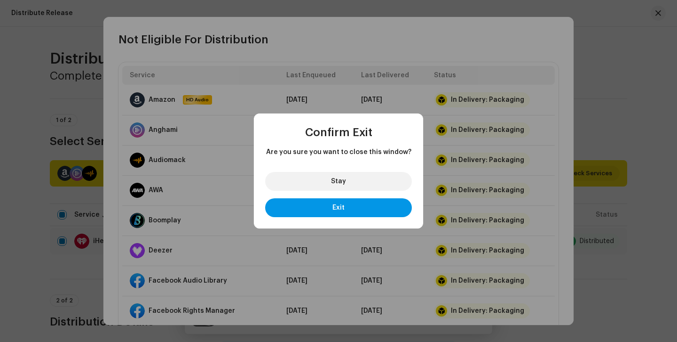
click at [364, 206] on button "Exit" at bounding box center [338, 207] width 147 height 19
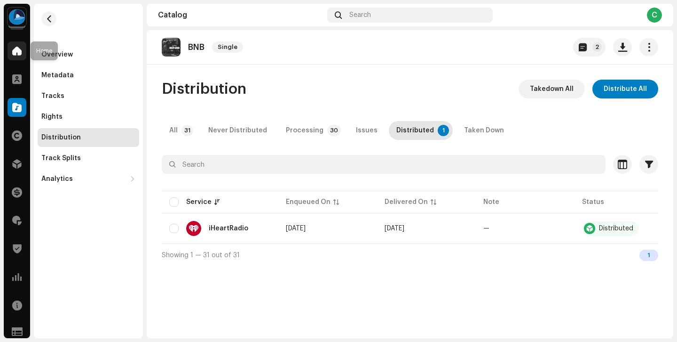
click at [17, 59] on div at bounding box center [17, 50] width 19 height 19
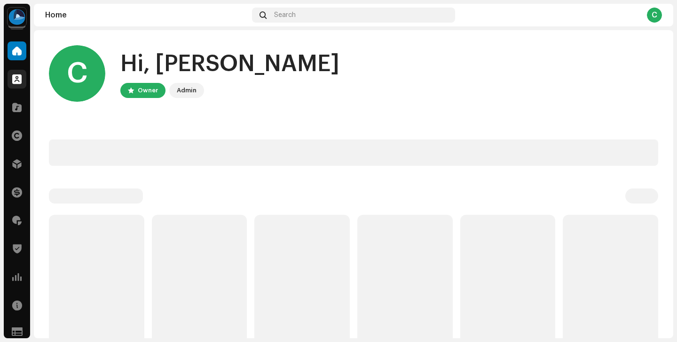
click at [19, 84] on div at bounding box center [17, 79] width 19 height 19
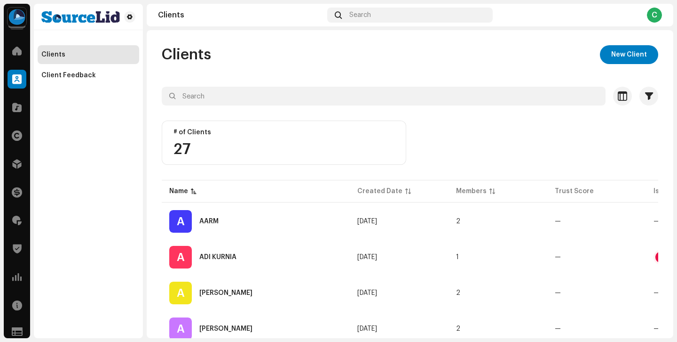
click at [19, 84] on div at bounding box center [17, 79] width 19 height 19
click at [14, 104] on span at bounding box center [16, 108] width 9 height 8
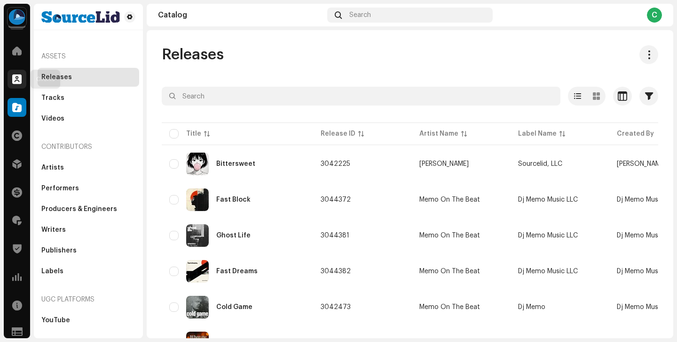
click at [16, 78] on span at bounding box center [16, 79] width 9 height 8
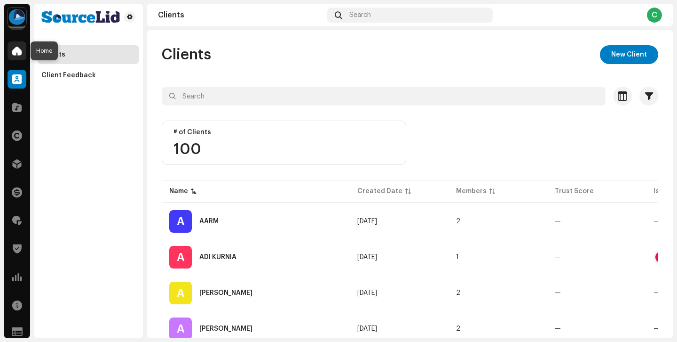
click at [15, 54] on span at bounding box center [16, 51] width 9 height 8
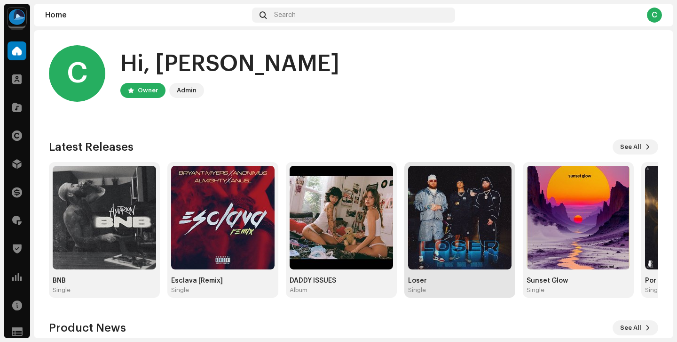
click at [429, 255] on img at bounding box center [460, 218] width 104 height 104
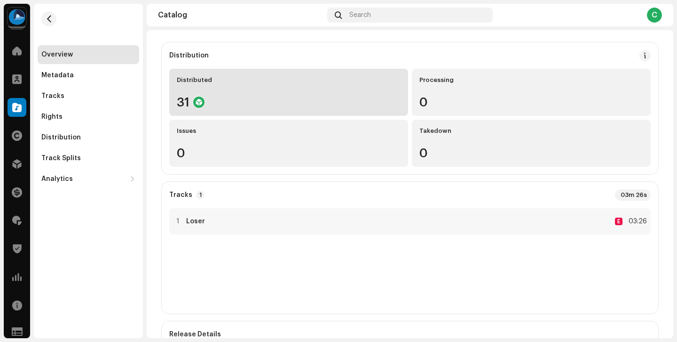
scroll to position [21, 0]
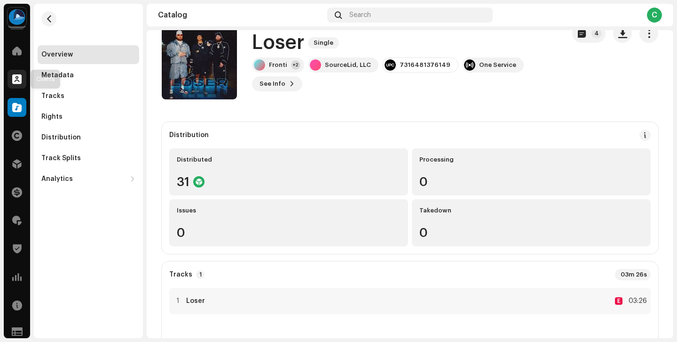
click at [13, 80] on span at bounding box center [16, 79] width 9 height 8
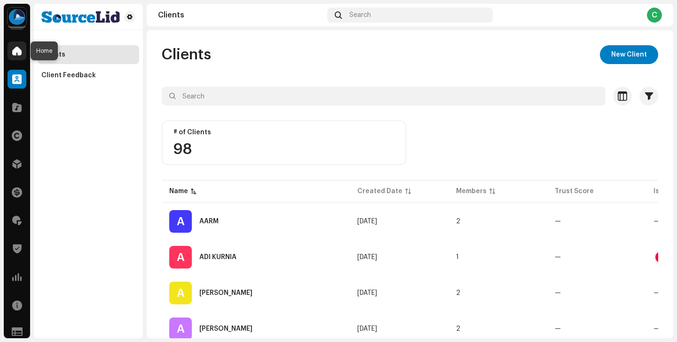
click at [16, 58] on div at bounding box center [17, 50] width 19 height 19
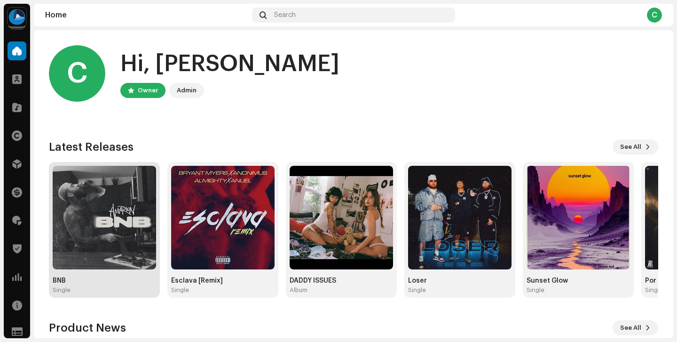
click at [133, 222] on img at bounding box center [105, 218] width 104 height 104
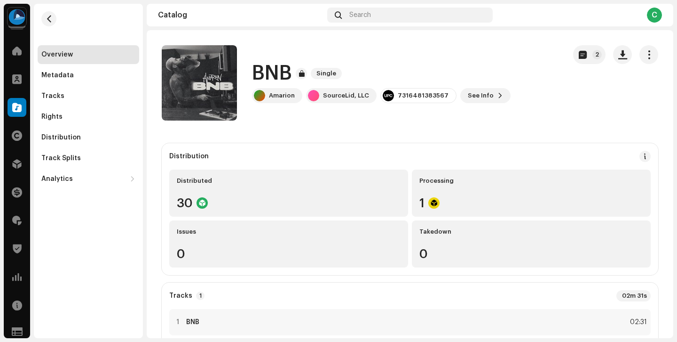
click at [408, 203] on div "Distributed 30 Processing 1 Issues 0 Takedown 0" at bounding box center [410, 218] width 482 height 98
click at [97, 82] on div "Metadata" at bounding box center [89, 75] width 102 height 19
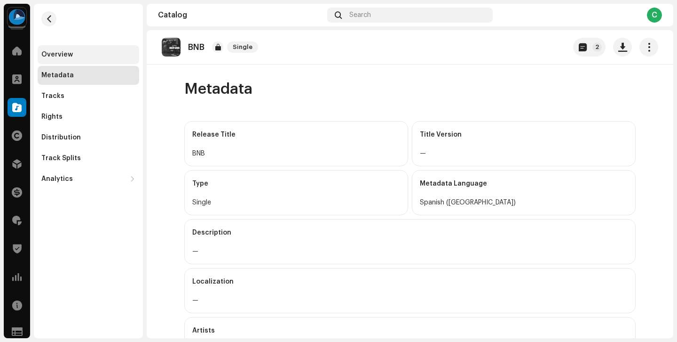
click at [89, 64] on div "Overview" at bounding box center [89, 54] width 102 height 19
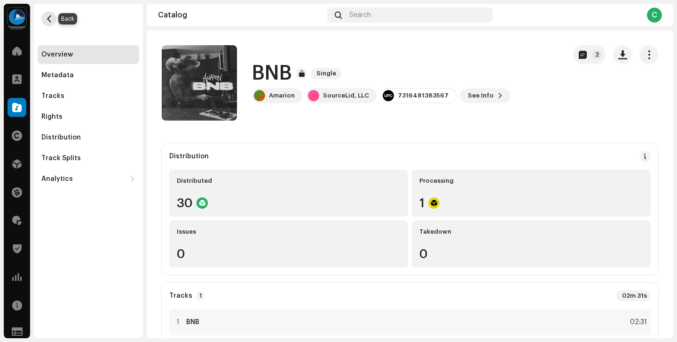
click at [50, 22] on span "button" at bounding box center [49, 19] width 7 height 8
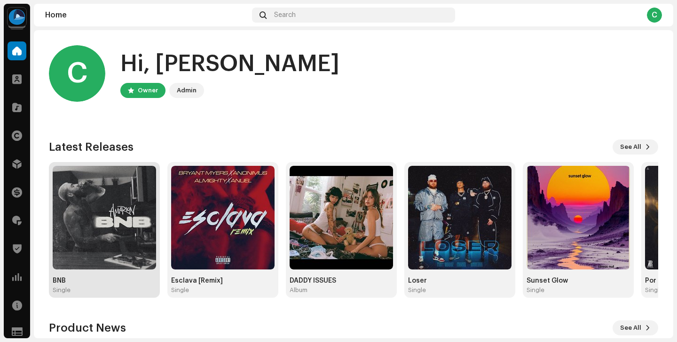
click at [146, 223] on img at bounding box center [105, 218] width 104 height 104
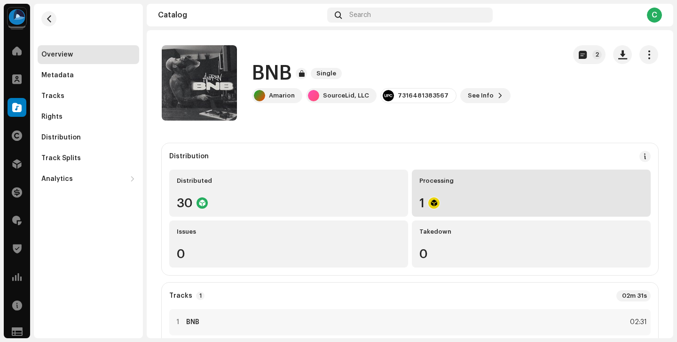
click at [463, 208] on div "1" at bounding box center [532, 203] width 224 height 12
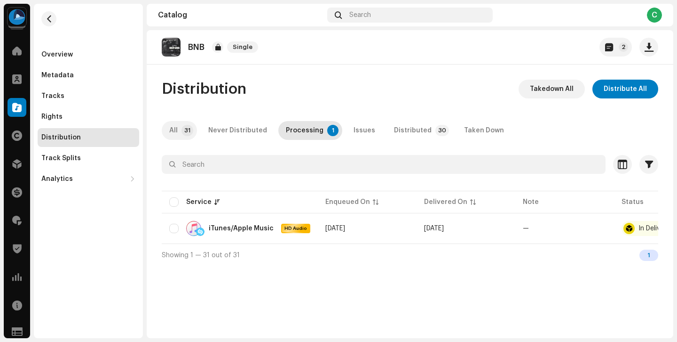
click at [180, 132] on p-tab "All 31" at bounding box center [179, 130] width 35 height 19
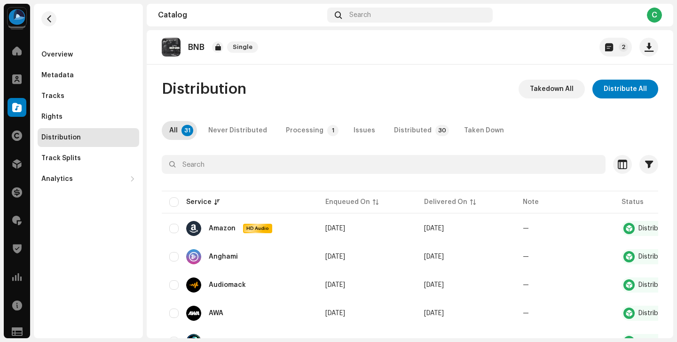
click at [20, 60] on div "Home" at bounding box center [17, 51] width 26 height 26
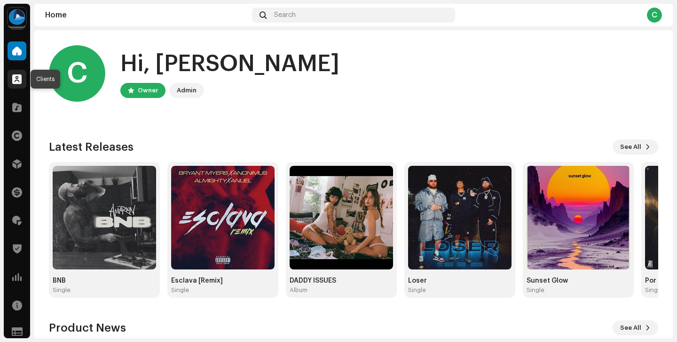
click at [20, 86] on div at bounding box center [17, 79] width 19 height 19
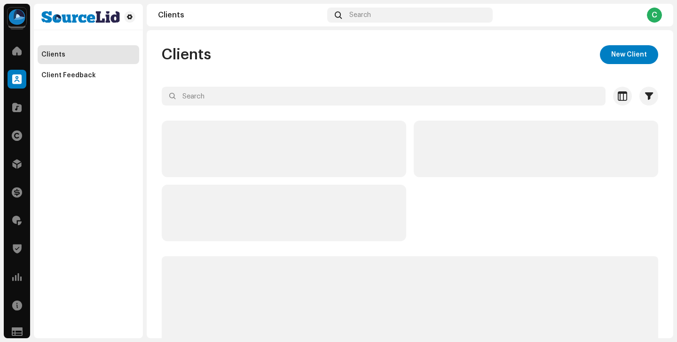
click at [20, 86] on div at bounding box center [17, 79] width 19 height 19
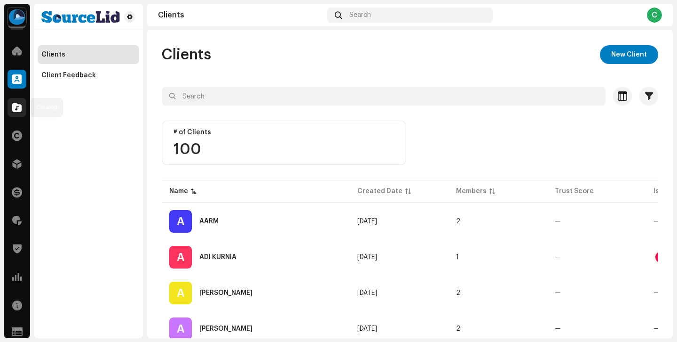
click at [16, 111] on span at bounding box center [16, 108] width 9 height 8
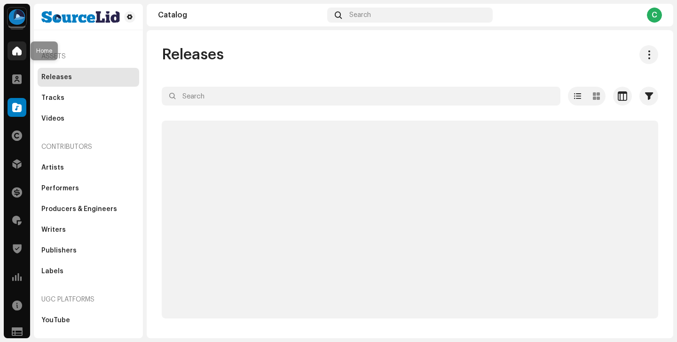
click at [17, 42] on div at bounding box center [17, 50] width 19 height 19
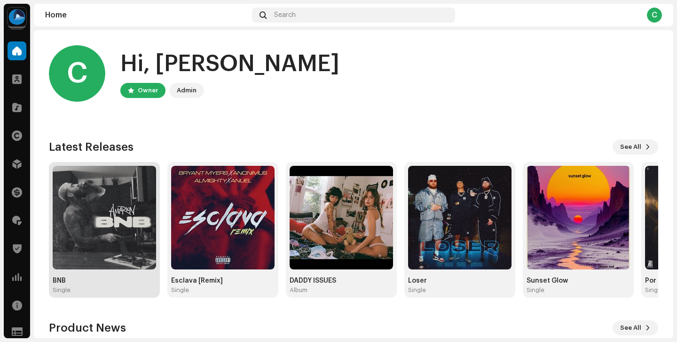
click at [121, 249] on img at bounding box center [105, 218] width 104 height 104
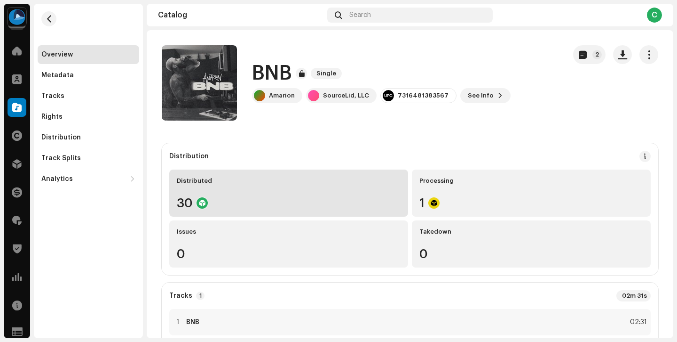
click at [251, 201] on div "30" at bounding box center [289, 203] width 224 height 12
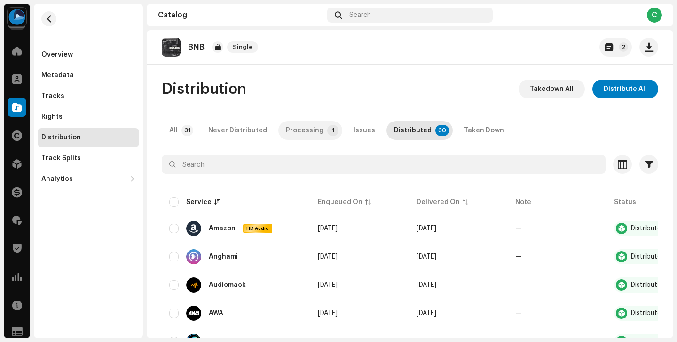
click at [315, 138] on div "Processing" at bounding box center [305, 130] width 38 height 19
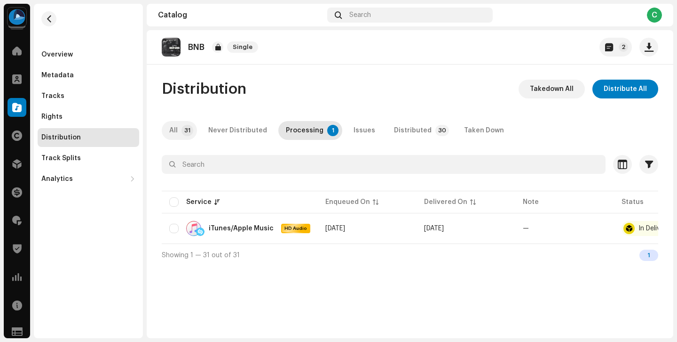
click at [172, 136] on div "All" at bounding box center [173, 130] width 8 height 19
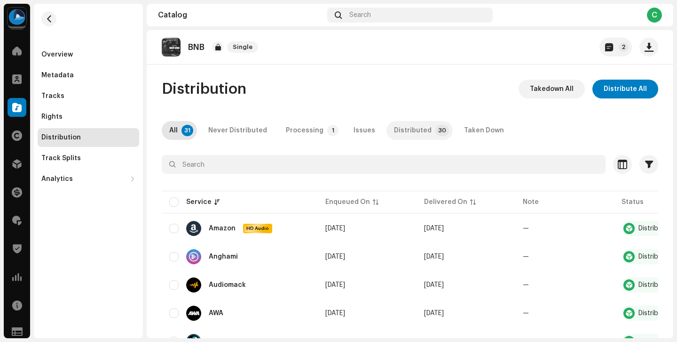
click at [423, 133] on p-tab "Distributed 30" at bounding box center [420, 130] width 66 height 19
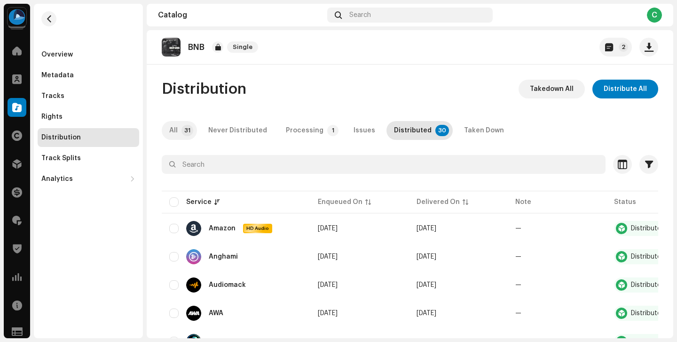
click at [174, 135] on div "All" at bounding box center [173, 130] width 8 height 19
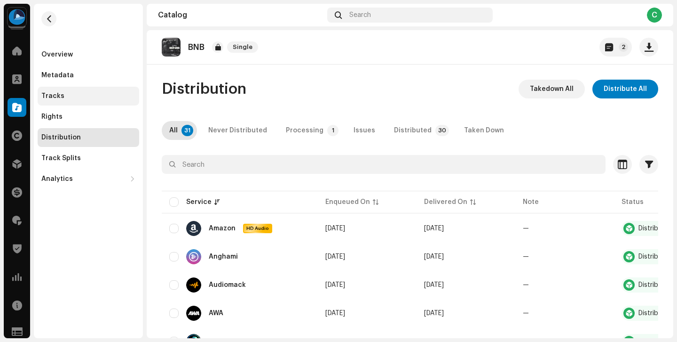
click at [89, 98] on div "Tracks" at bounding box center [88, 96] width 94 height 8
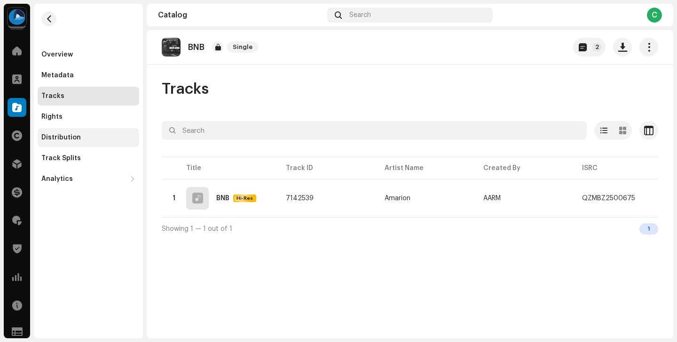
click at [102, 144] on div "Distribution" at bounding box center [89, 137] width 102 height 19
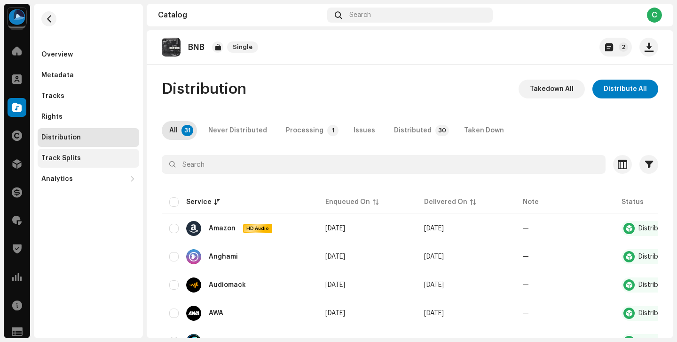
click at [108, 167] on div "Track Splits" at bounding box center [89, 158] width 102 height 19
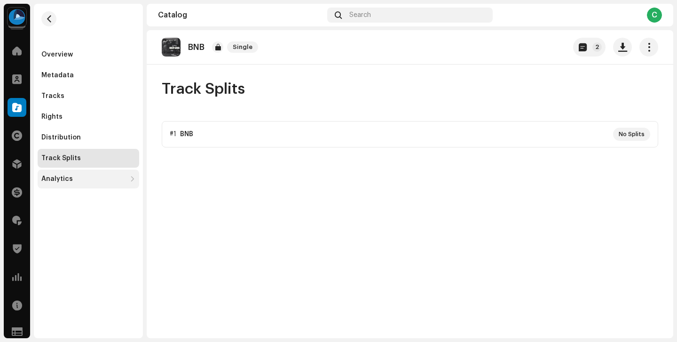
click at [110, 179] on div "Analytics" at bounding box center [83, 179] width 85 height 8
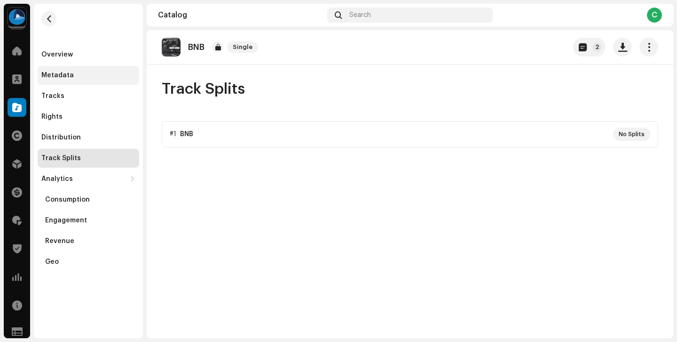
click at [89, 68] on div "Metadata" at bounding box center [89, 75] width 102 height 19
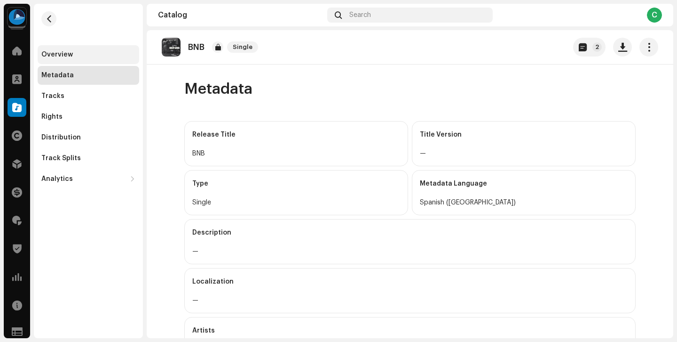
click at [89, 49] on div "Overview" at bounding box center [89, 54] width 102 height 19
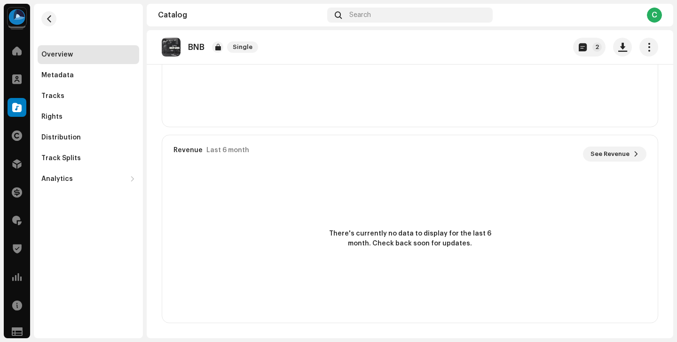
scroll to position [30, 0]
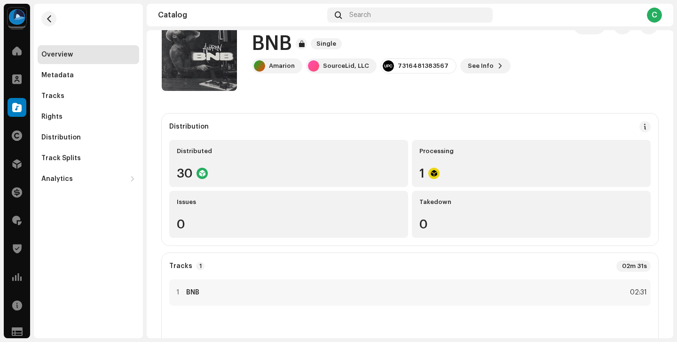
click at [95, 86] on div "Overview Metadata Tracks Rights Distribution Track Splits Analytics Consumption…" at bounding box center [89, 116] width 102 height 143
click at [91, 96] on div "Tracks" at bounding box center [88, 96] width 94 height 8
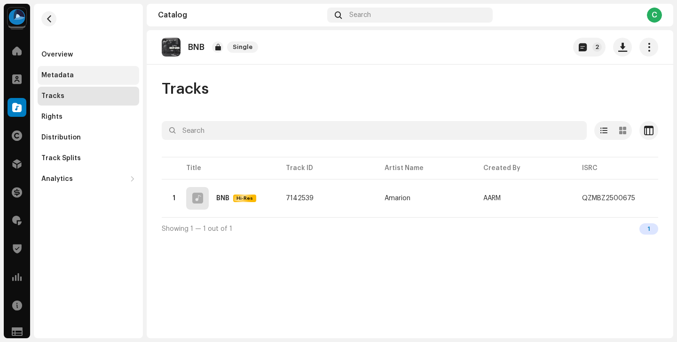
click at [91, 79] on div "Metadata" at bounding box center [88, 76] width 94 height 8
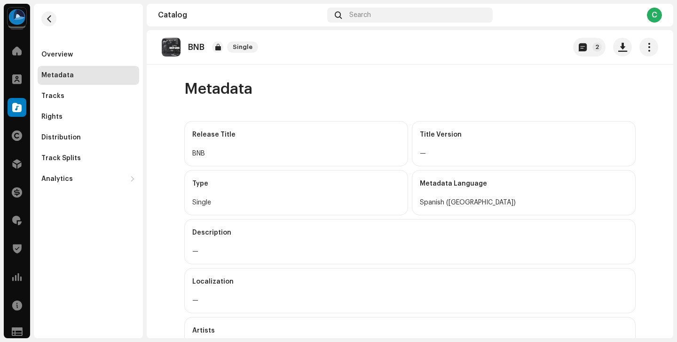
scroll to position [321, 0]
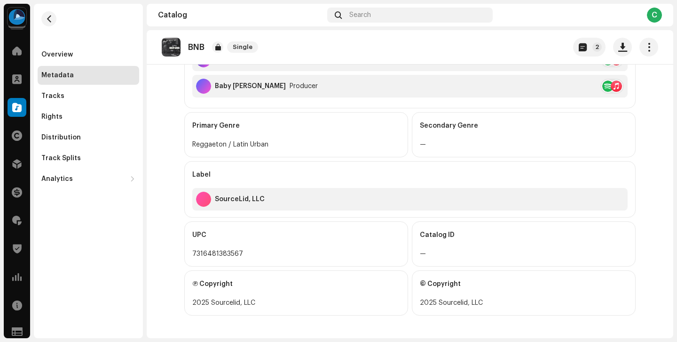
click at [412, 275] on div "© Copyright 2025 Sourcelid, LLC" at bounding box center [524, 292] width 224 height 45
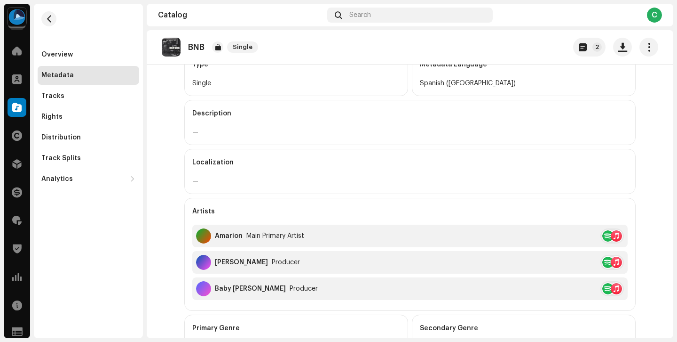
scroll to position [0, 0]
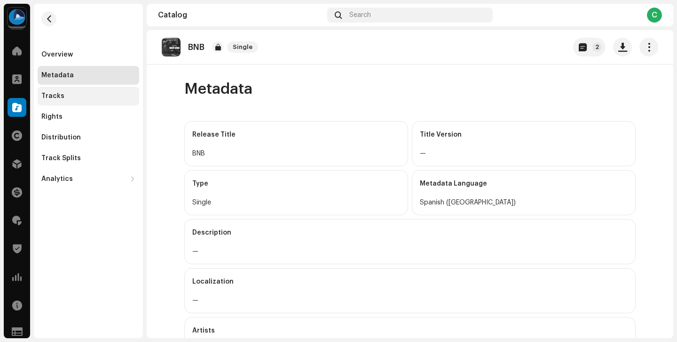
click at [86, 100] on div "Tracks" at bounding box center [89, 96] width 102 height 19
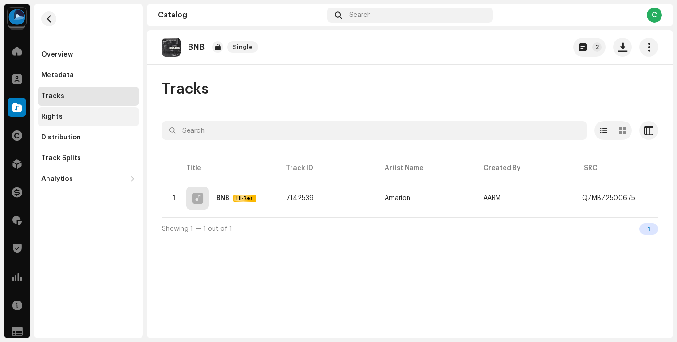
click at [88, 118] on div "Rights" at bounding box center [88, 117] width 94 height 8
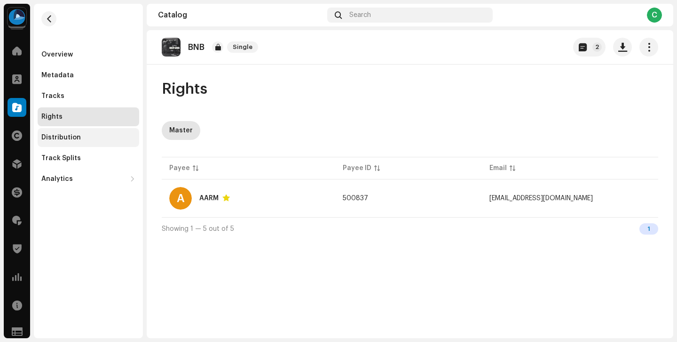
click at [91, 136] on div "Distribution" at bounding box center [88, 138] width 94 height 8
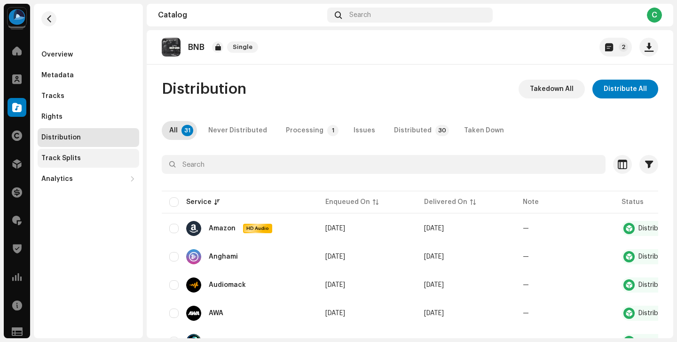
click at [100, 154] on div "Track Splits" at bounding box center [88, 158] width 94 height 8
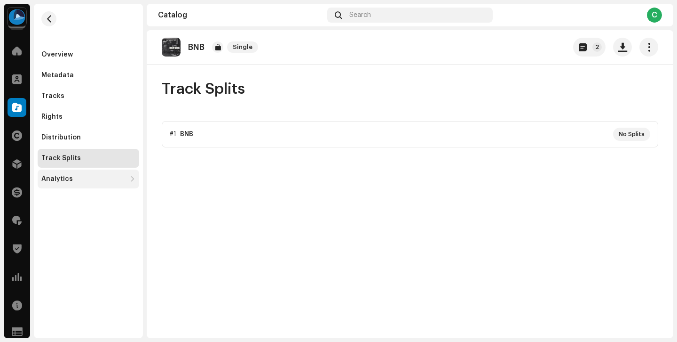
click at [111, 177] on div "Analytics" at bounding box center [83, 179] width 85 height 8
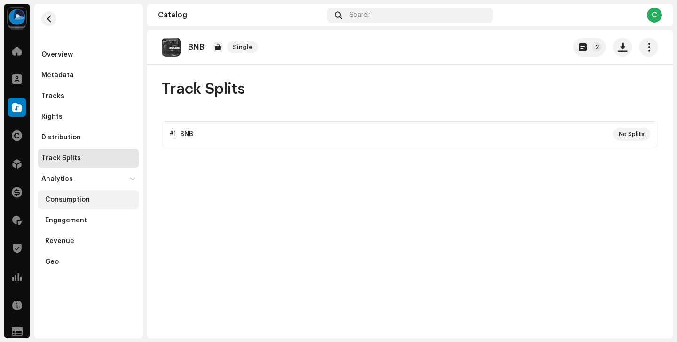
click at [115, 193] on div "Consumption" at bounding box center [89, 199] width 102 height 19
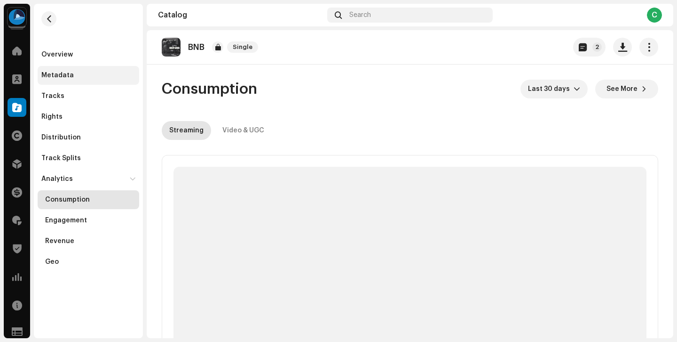
click at [92, 81] on div "Metadata" at bounding box center [89, 75] width 102 height 19
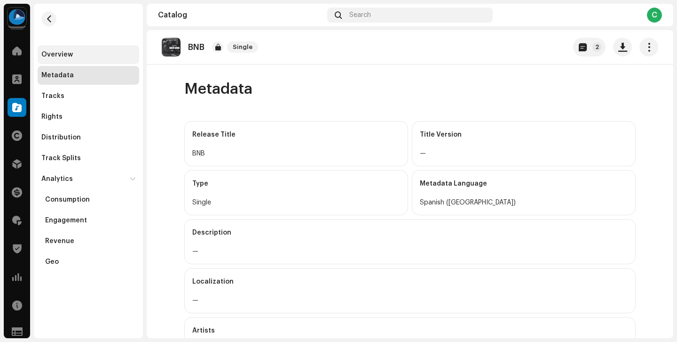
click at [90, 46] on div "Overview" at bounding box center [89, 54] width 102 height 19
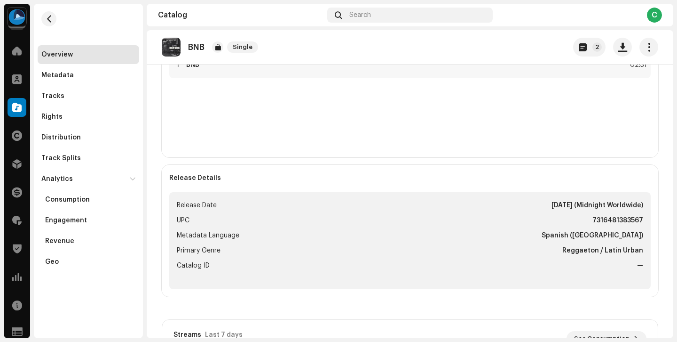
scroll to position [294, 0]
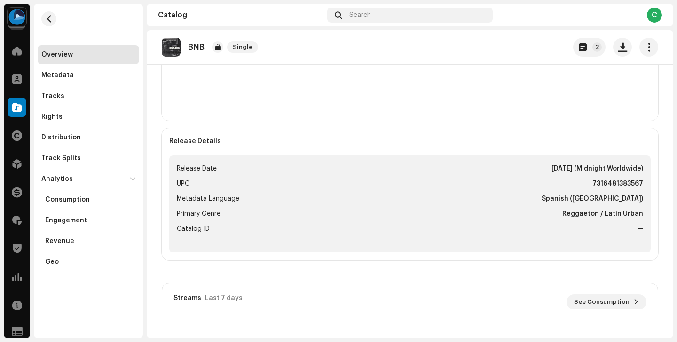
click at [207, 166] on span "Release Date" at bounding box center [197, 168] width 40 height 11
click at [207, 195] on span "Metadata Language" at bounding box center [208, 198] width 63 height 11
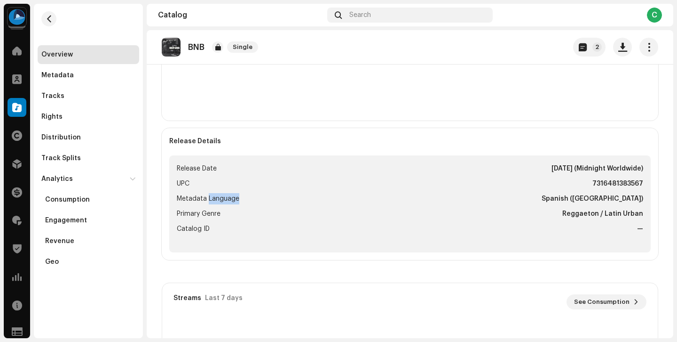
click at [207, 195] on span "Metadata Language" at bounding box center [208, 198] width 63 height 11
click at [199, 213] on span "Primary Genre" at bounding box center [199, 213] width 44 height 11
click at [195, 234] on span "Catalog ID" at bounding box center [193, 228] width 33 height 11
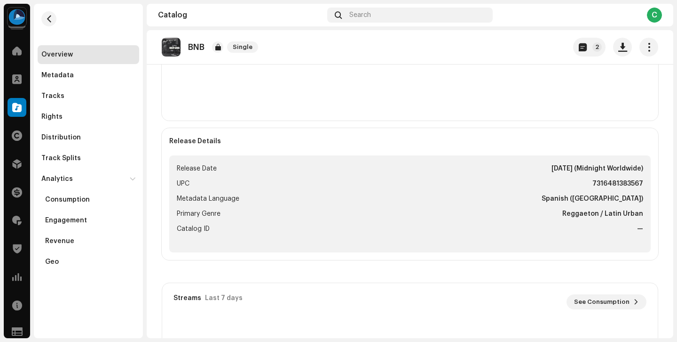
click at [195, 234] on span "Catalog ID" at bounding box center [193, 228] width 33 height 11
click at [154, 239] on div "Distribution Distributed 30 Processing 1 Issues 0 Takedown 0 Tracks 1 02m 31s 1…" at bounding box center [410, 257] width 527 height 817
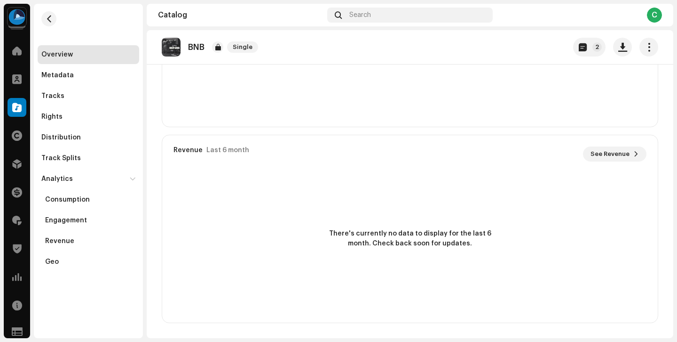
scroll to position [0, 0]
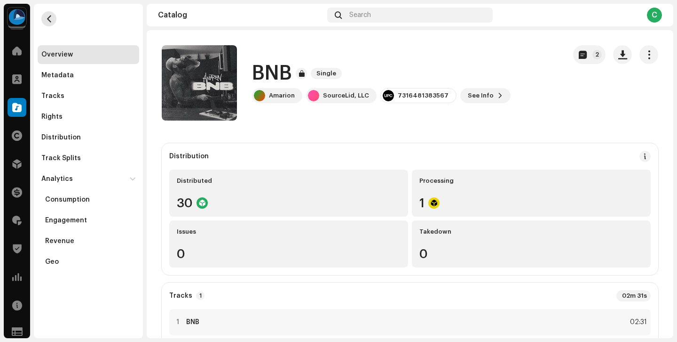
click at [44, 22] on button "button" at bounding box center [48, 18] width 15 height 15
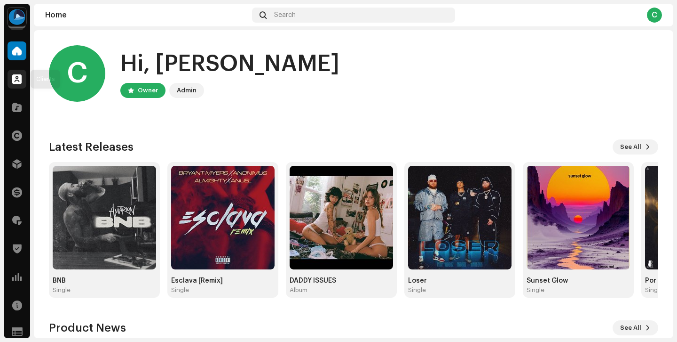
click at [24, 78] on div at bounding box center [17, 79] width 19 height 19
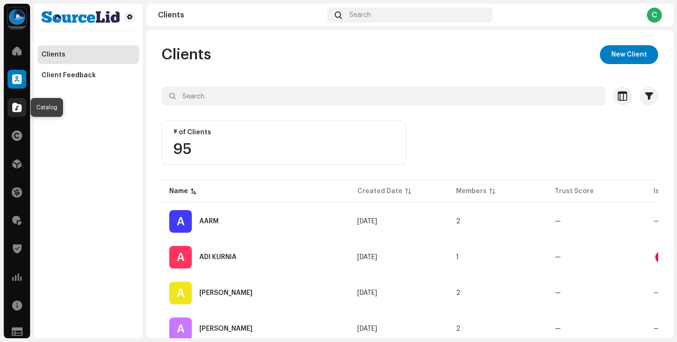
click at [24, 108] on div at bounding box center [17, 107] width 19 height 19
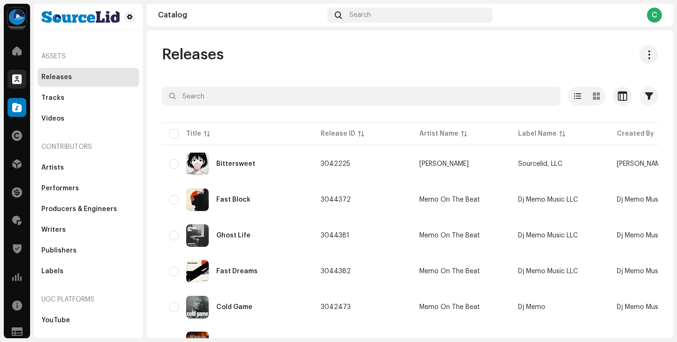
click at [10, 77] on div at bounding box center [17, 79] width 19 height 19
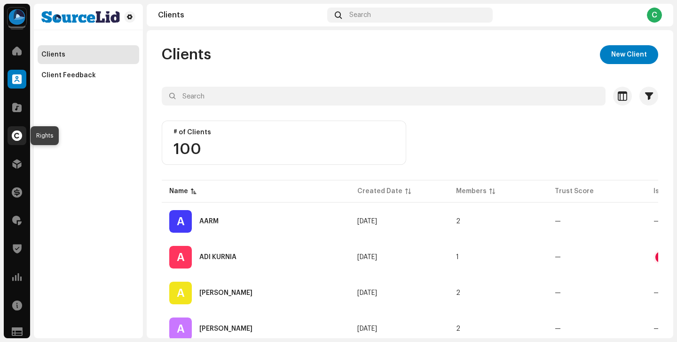
click at [22, 143] on div at bounding box center [17, 135] width 19 height 19
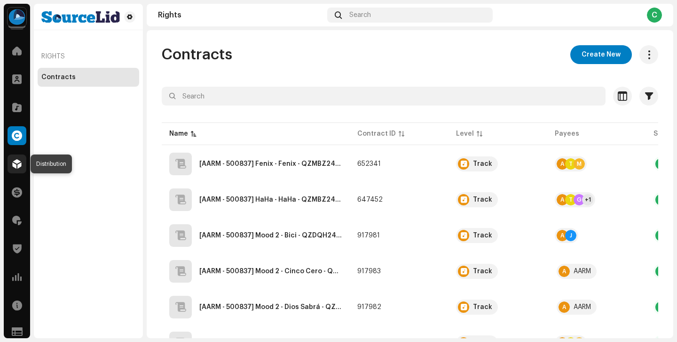
click at [23, 159] on div at bounding box center [17, 163] width 19 height 19
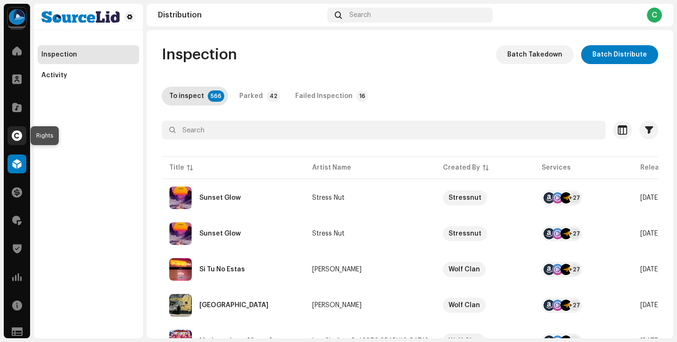
click at [18, 129] on div at bounding box center [17, 135] width 19 height 19
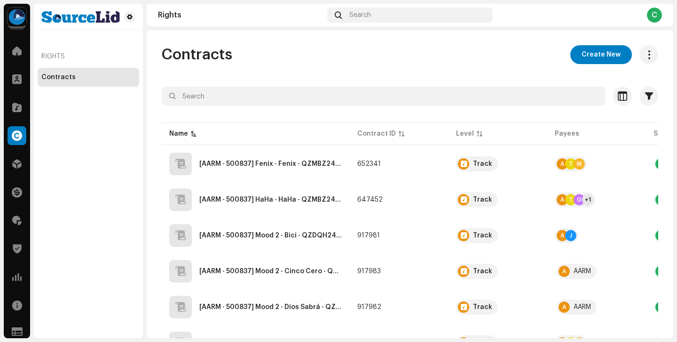
click at [18, 121] on div "Home Clients Catalog Rights Distribution Finance Royalties Trust & Safety Analy…" at bounding box center [17, 164] width 26 height 252
click at [16, 111] on span at bounding box center [16, 108] width 9 height 8
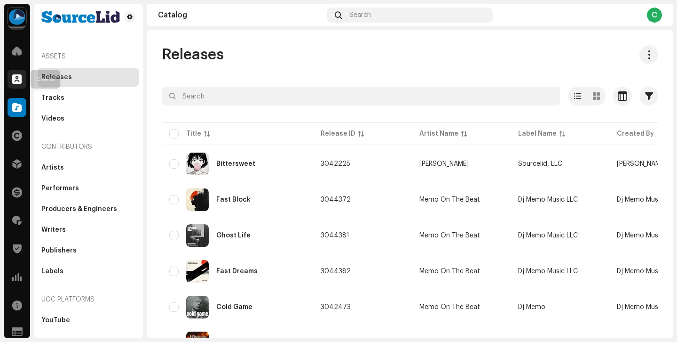
click at [18, 72] on div at bounding box center [17, 79] width 19 height 19
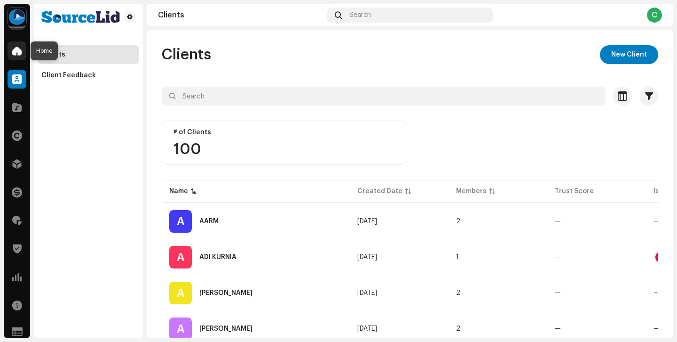
click at [14, 54] on span at bounding box center [16, 51] width 9 height 8
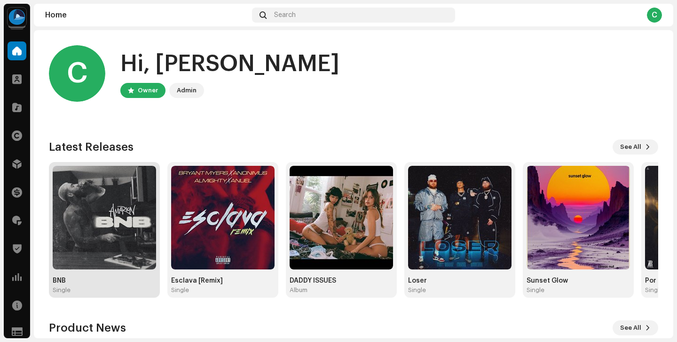
click at [89, 243] on img at bounding box center [105, 218] width 104 height 104
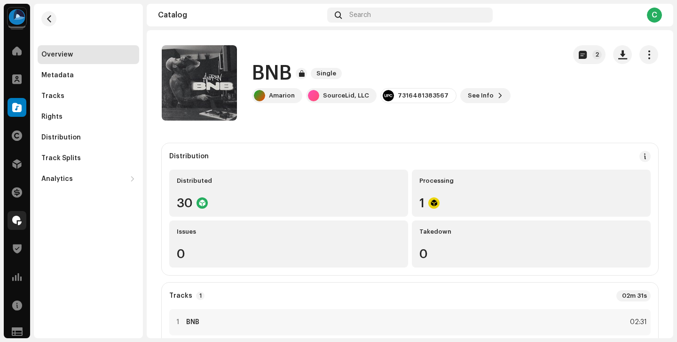
click at [13, 215] on div at bounding box center [17, 220] width 19 height 19
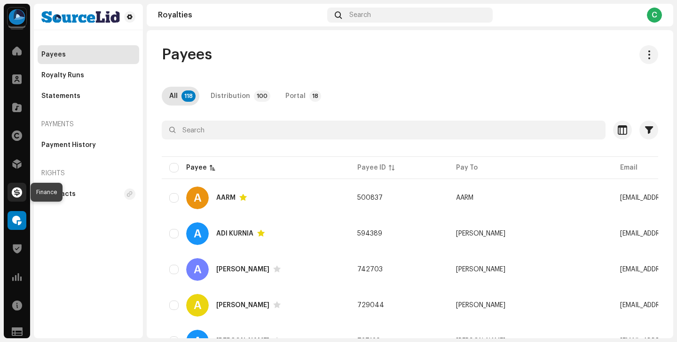
click at [14, 184] on div at bounding box center [17, 192] width 19 height 19
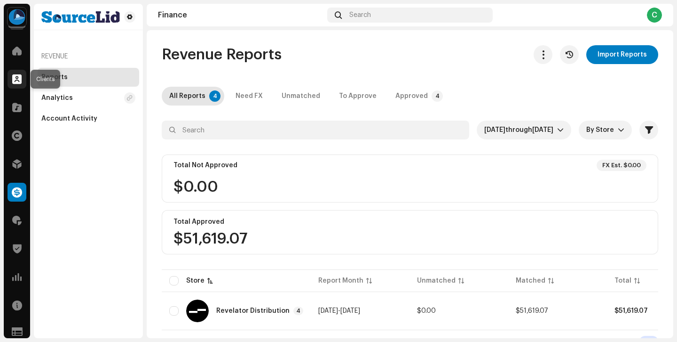
click at [13, 80] on span at bounding box center [16, 79] width 9 height 8
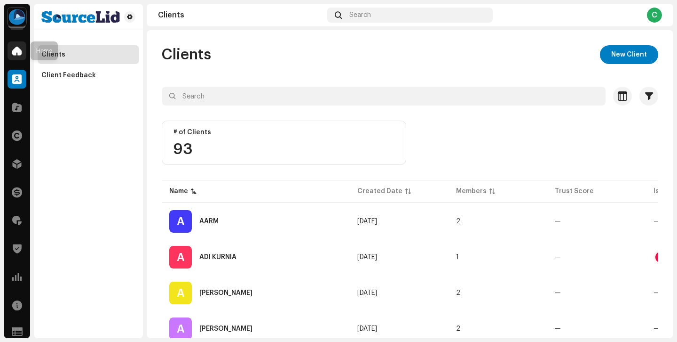
click at [18, 47] on span at bounding box center [16, 51] width 9 height 8
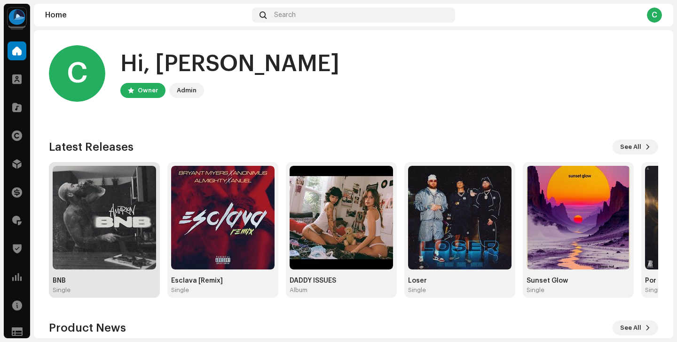
click at [144, 227] on img at bounding box center [105, 218] width 104 height 104
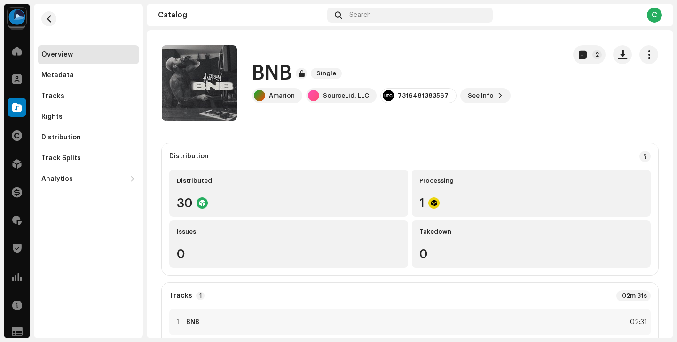
click at [488, 144] on div "Distribution Distributed 30 Processing 1 Issues 0 Takedown 0" at bounding box center [410, 209] width 497 height 132
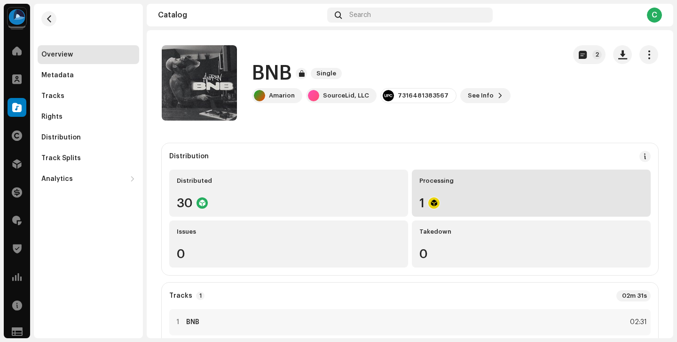
click at [455, 210] on div "Processing 1" at bounding box center [531, 192] width 239 height 47
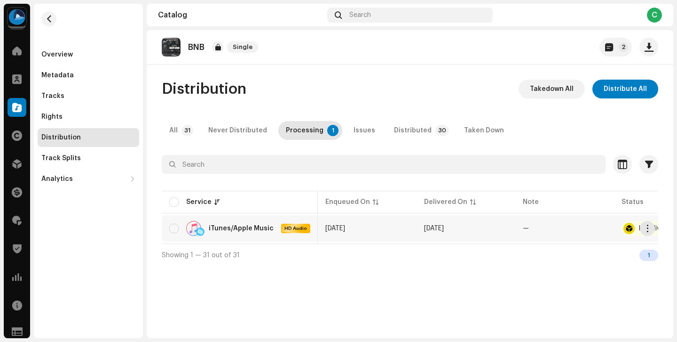
scroll to position [0, 56]
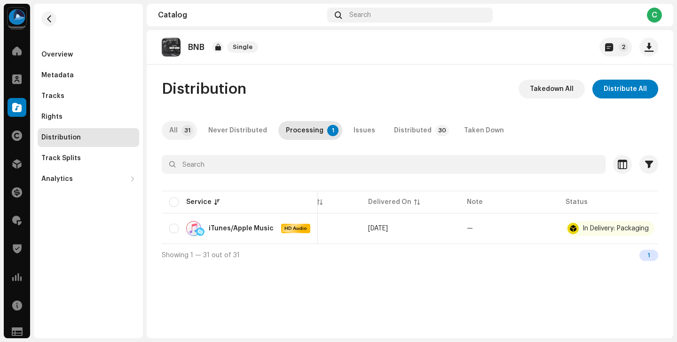
click at [168, 127] on p-tab "All 31" at bounding box center [179, 130] width 35 height 19
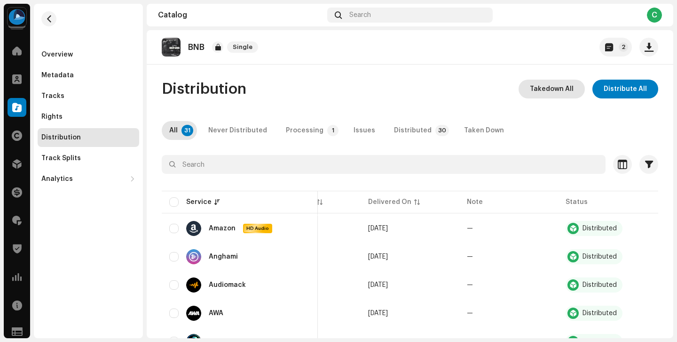
click at [557, 88] on span "Takedown All" at bounding box center [552, 89] width 44 height 19
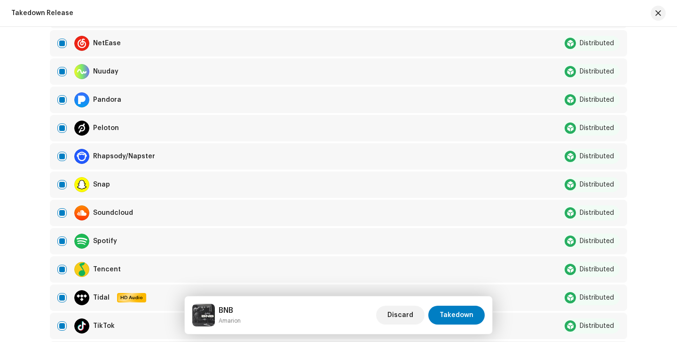
scroll to position [848, 0]
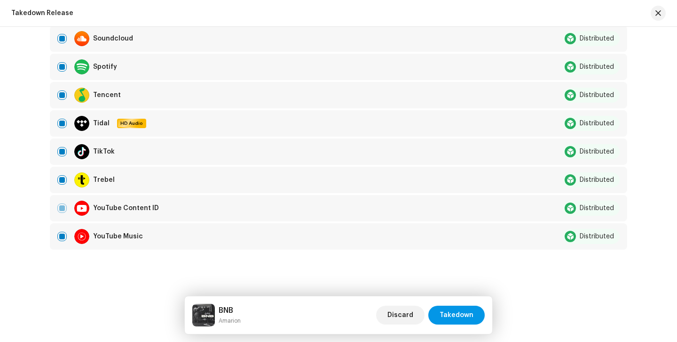
click at [456, 316] on span "Takedown" at bounding box center [457, 314] width 34 height 19
